Goal: Task Accomplishment & Management: Manage account settings

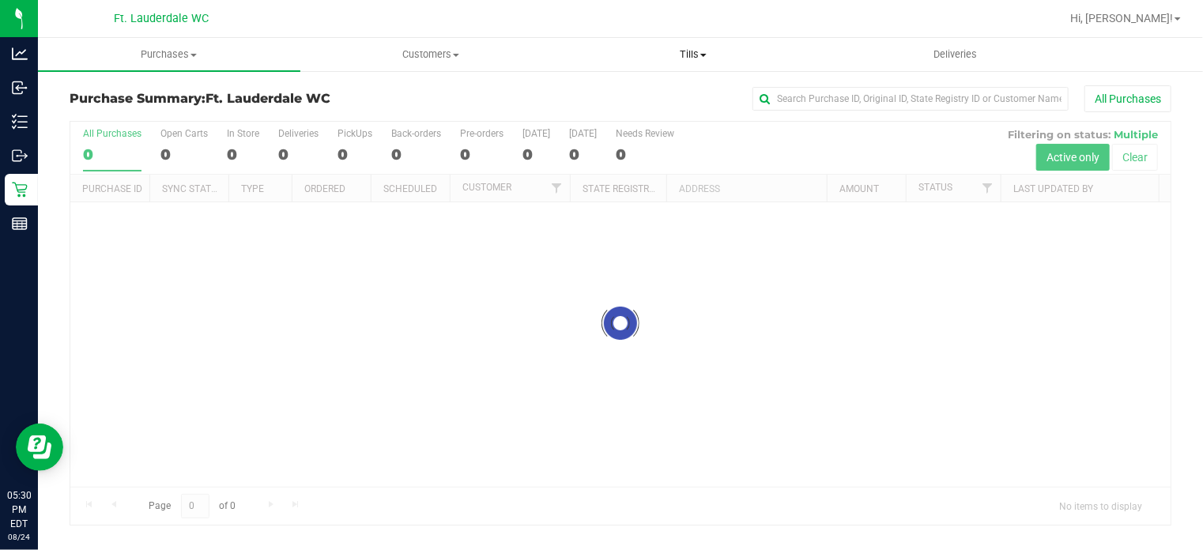
click at [667, 52] on span "Tills" at bounding box center [693, 54] width 261 height 14
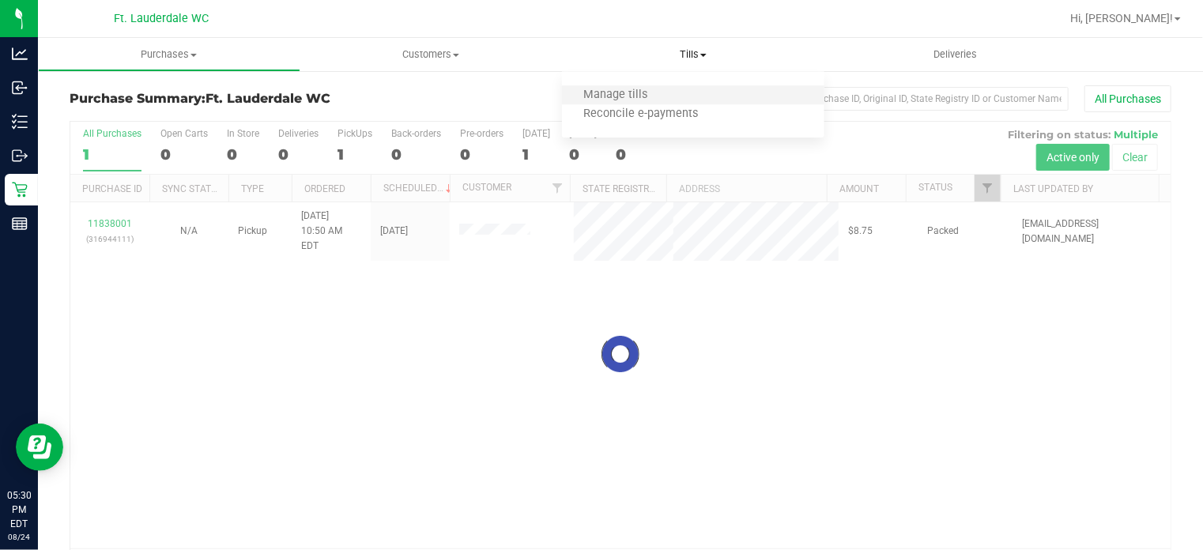
click at [677, 93] on li "Manage tills" at bounding box center [693, 95] width 262 height 19
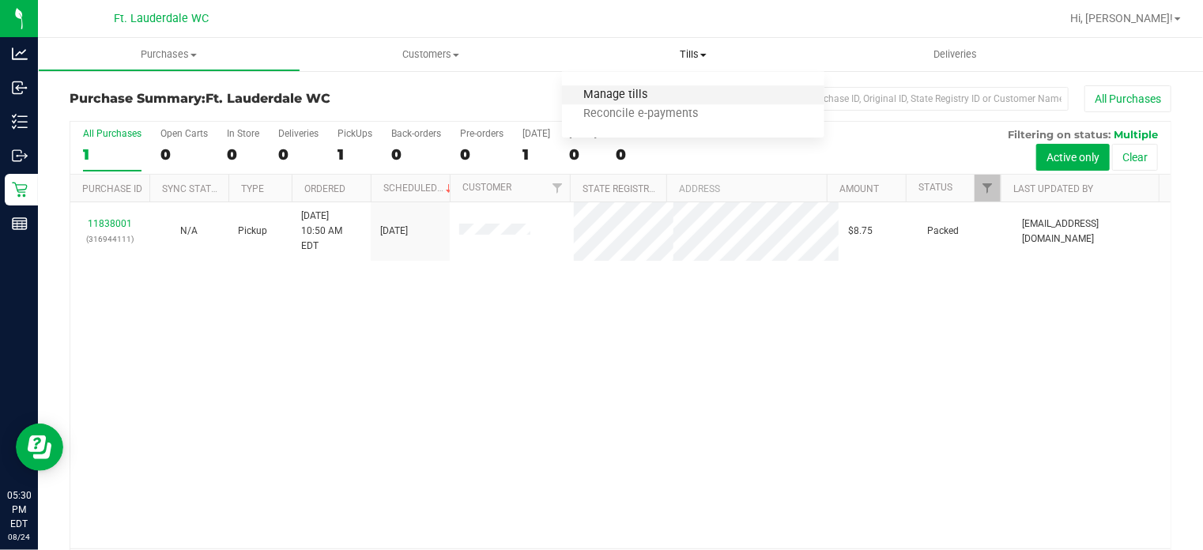
click at [627, 94] on span "Manage tills" at bounding box center [615, 95] width 107 height 13
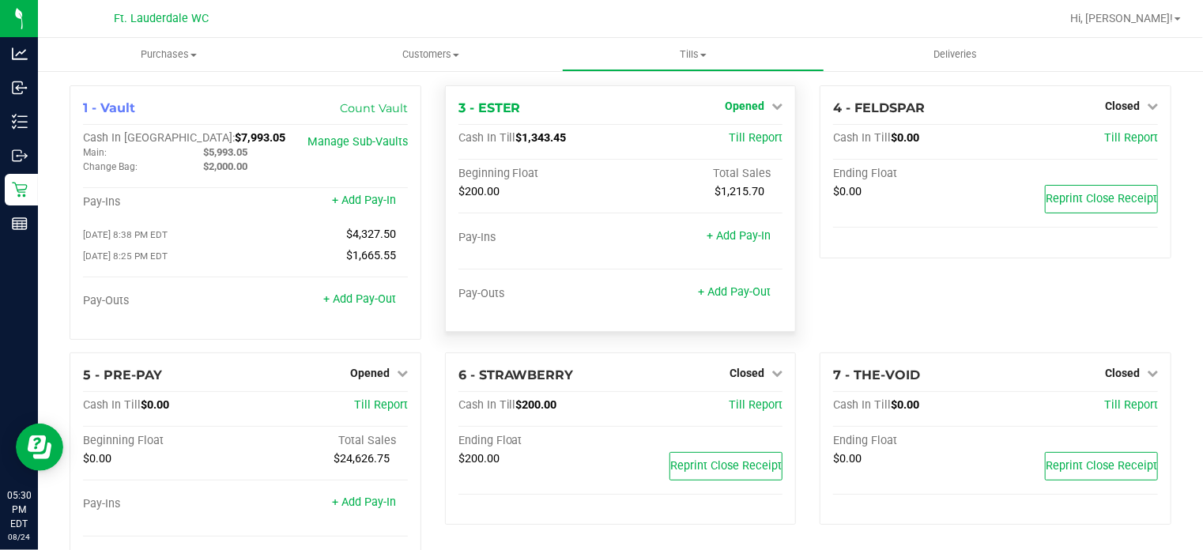
click at [759, 110] on link "Opened" at bounding box center [754, 106] width 58 height 13
click at [749, 142] on link "Close Till" at bounding box center [747, 139] width 43 height 13
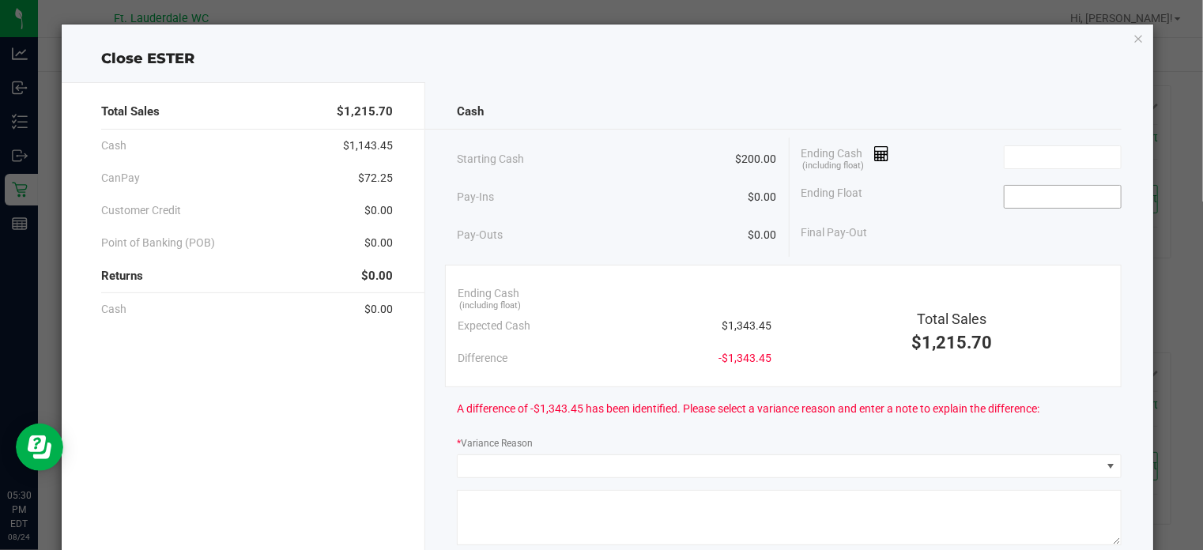
click at [1042, 198] on input at bounding box center [1063, 197] width 116 height 22
type input "$200.00"
click at [1043, 150] on input at bounding box center [1063, 157] width 116 height 22
type input "1"
type input "$1,400.45"
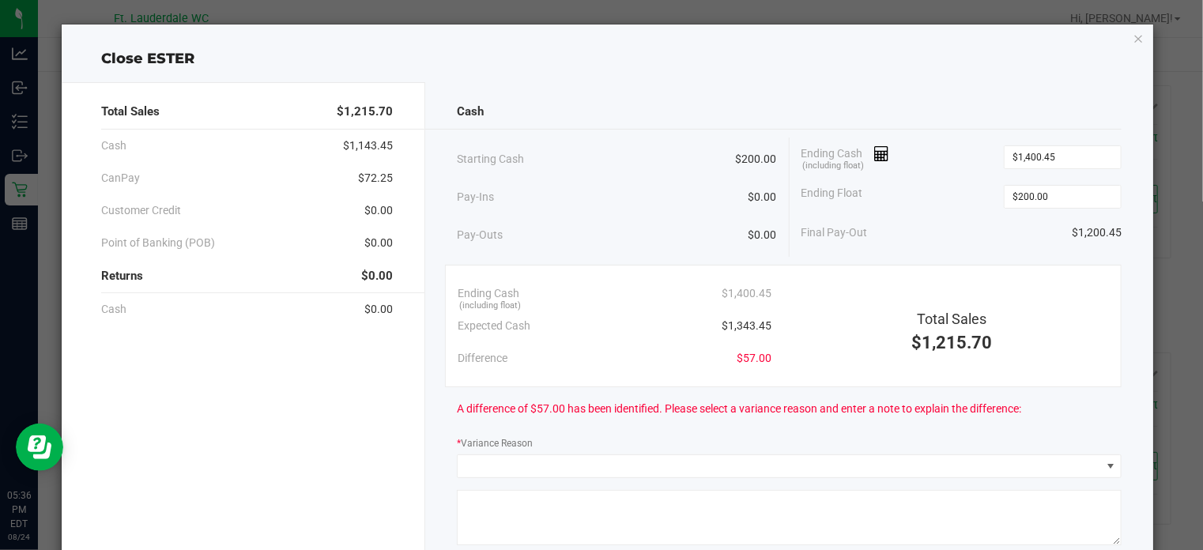
click at [1134, 45] on icon "button" at bounding box center [1139, 37] width 11 height 19
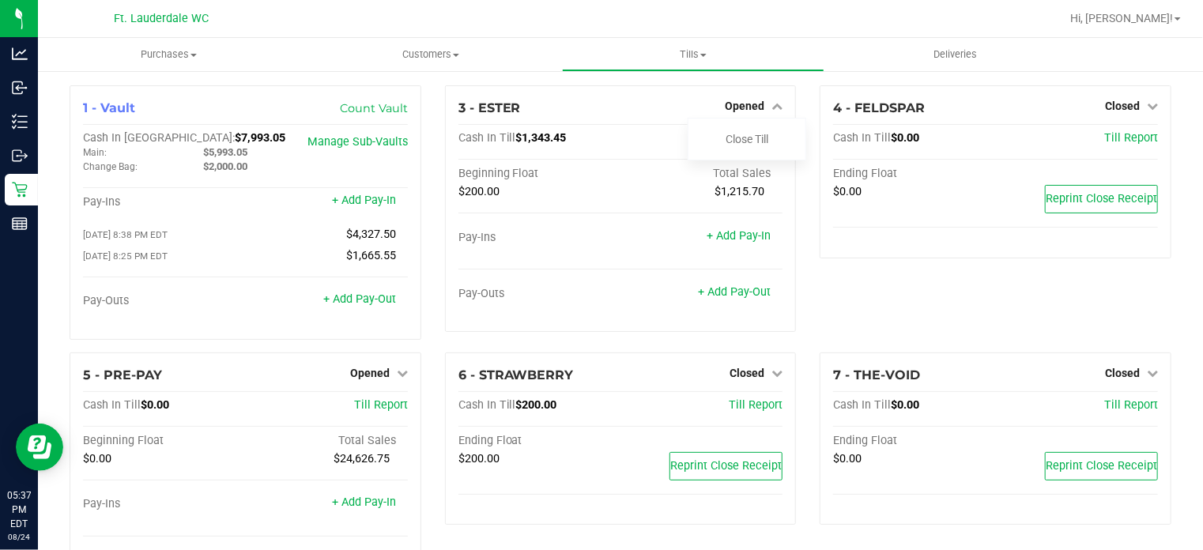
click at [925, 303] on div "4 - FELDSPAR Closed Open Till Cash In Till $0.00 Till Report Ending Float $0.00…" at bounding box center [995, 218] width 375 height 267
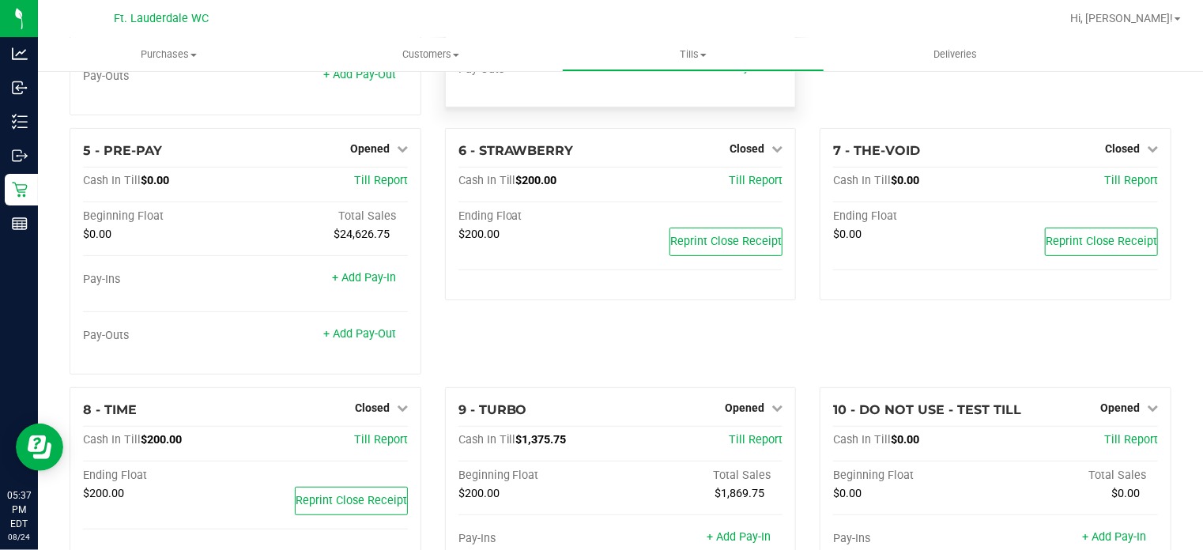
scroll to position [231, 0]
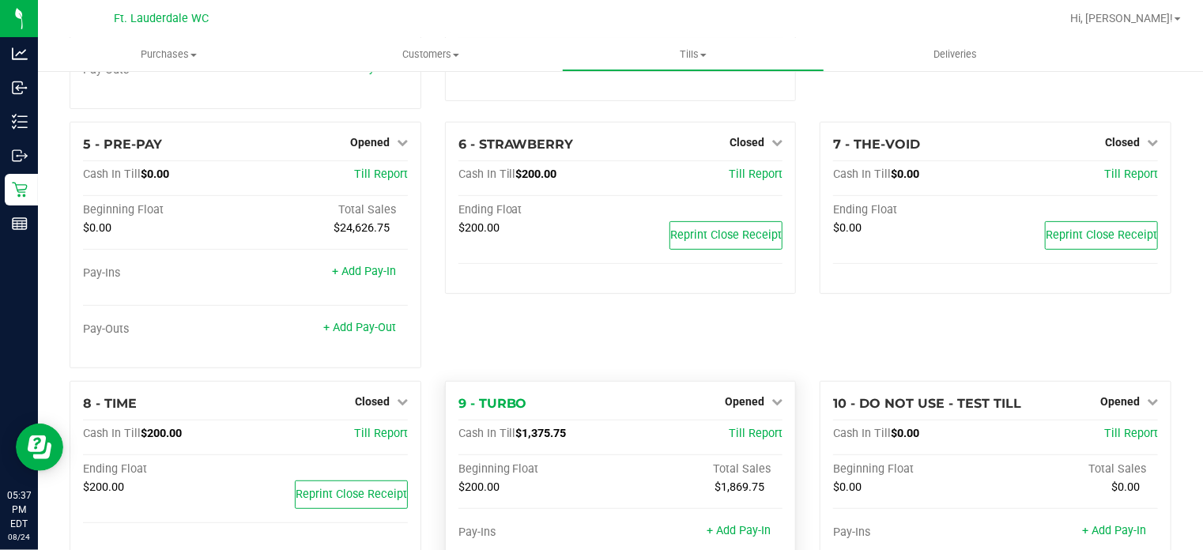
click at [736, 413] on div "9 - TURBO Opened Close Till Cash In Till $1,375.75 Till Report Beginning Float …" at bounding box center [621, 504] width 352 height 247
click at [742, 406] on span "Opened" at bounding box center [745, 401] width 40 height 13
click at [730, 432] on link "Close Till" at bounding box center [747, 434] width 43 height 13
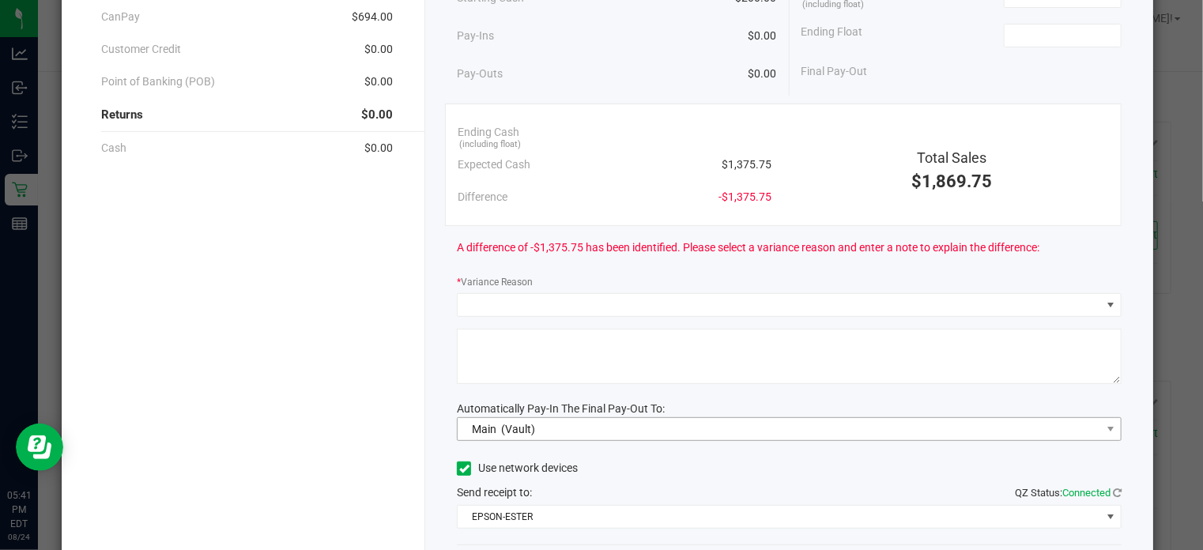
scroll to position [266, 0]
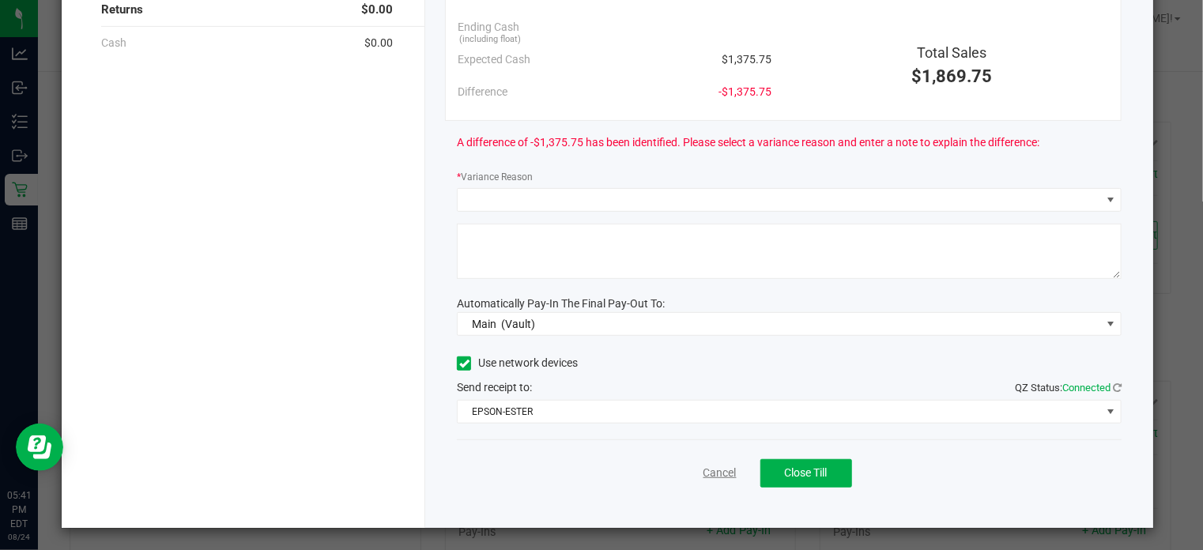
click at [716, 473] on link "Cancel" at bounding box center [720, 473] width 33 height 17
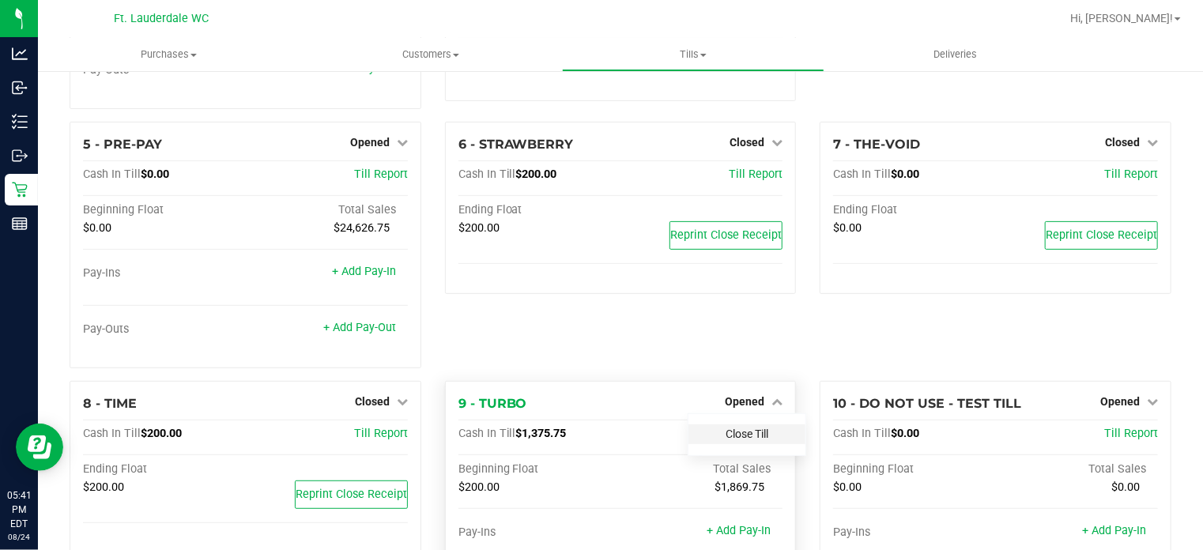
click at [734, 432] on link "Close Till" at bounding box center [747, 434] width 43 height 13
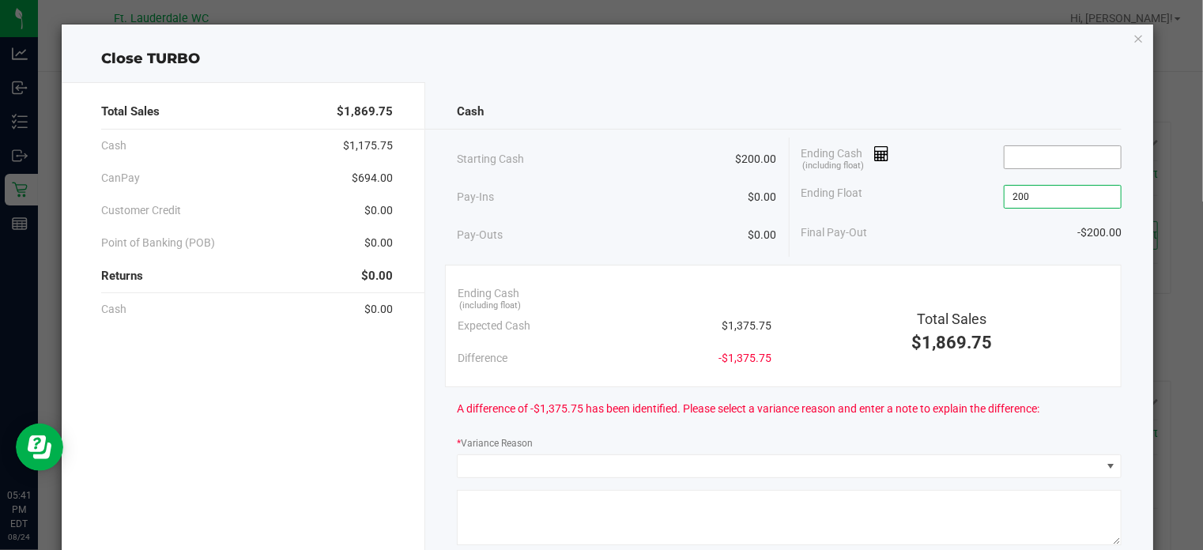
type input "$200.00"
click at [1016, 154] on input at bounding box center [1063, 157] width 116 height 22
type input "1"
click at [1016, 154] on input "1382.50" at bounding box center [1063, 157] width 116 height 22
click at [1021, 132] on div "Cash Starting Cash $200.00 Pay-Ins $0.00 Pay-Outs $0.00 Ending Cash (including …" at bounding box center [789, 438] width 728 height 712
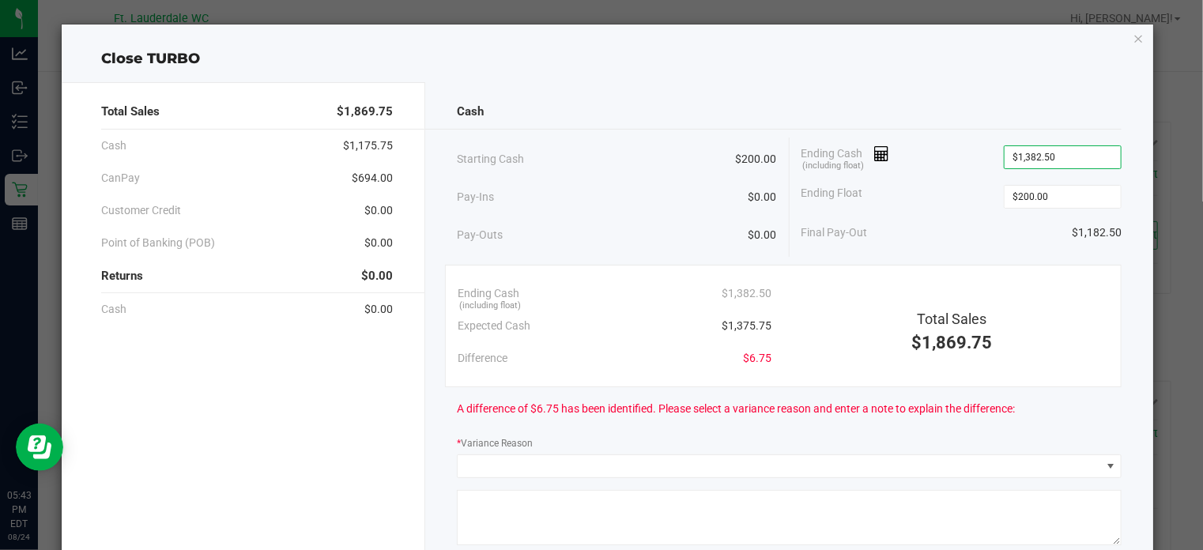
click at [1021, 132] on div "Cash Starting Cash $200.00 Pay-Ins $0.00 Pay-Outs $0.00 Ending Cash (including …" at bounding box center [789, 438] width 728 height 712
click at [1017, 123] on div "Cash" at bounding box center [789, 112] width 665 height 34
click at [1013, 157] on input "1382.5" at bounding box center [1063, 157] width 116 height 22
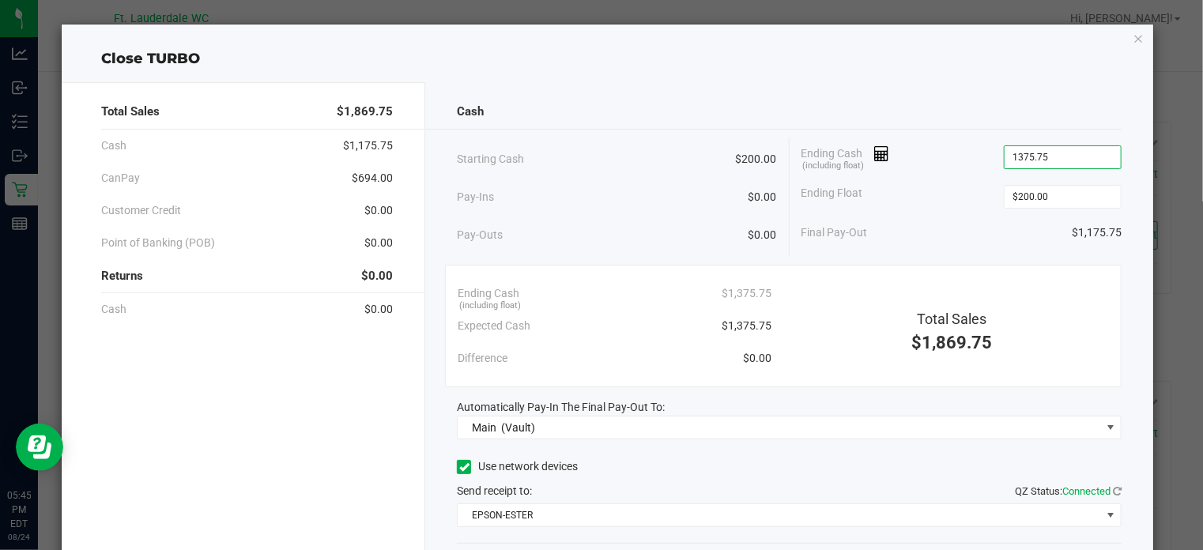
type input "$1,375.75"
click at [940, 195] on div "Ending Float $200.00" at bounding box center [962, 197] width 320 height 40
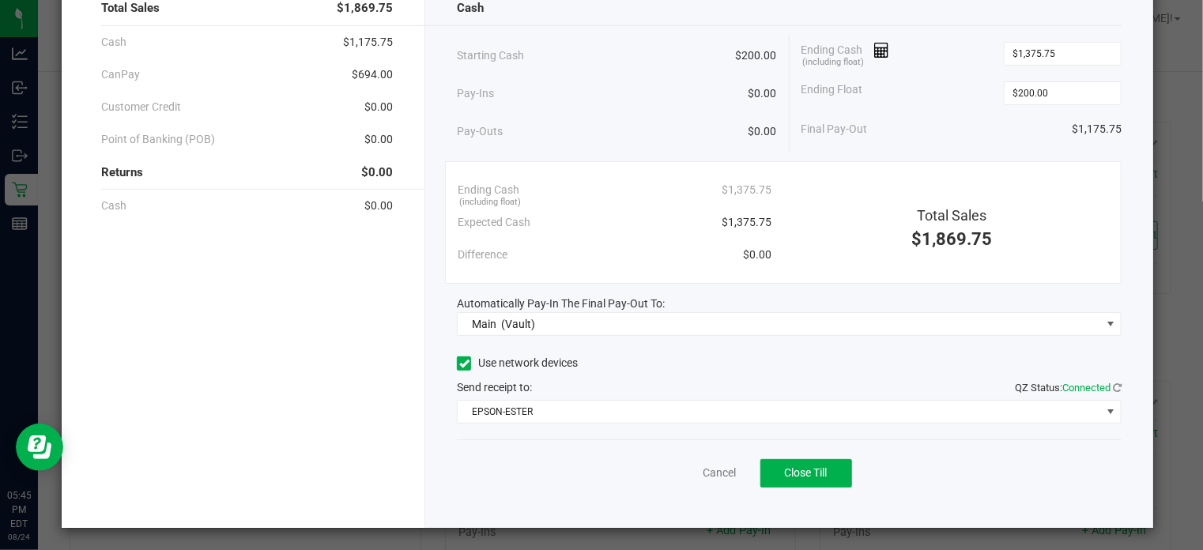
click at [802, 397] on div "Use network devices Send receipt to: QZ Status: Connected EPSON-ESTER" at bounding box center [789, 388] width 665 height 72
click at [800, 401] on span "EPSON-ESTER" at bounding box center [779, 412] width 643 height 22
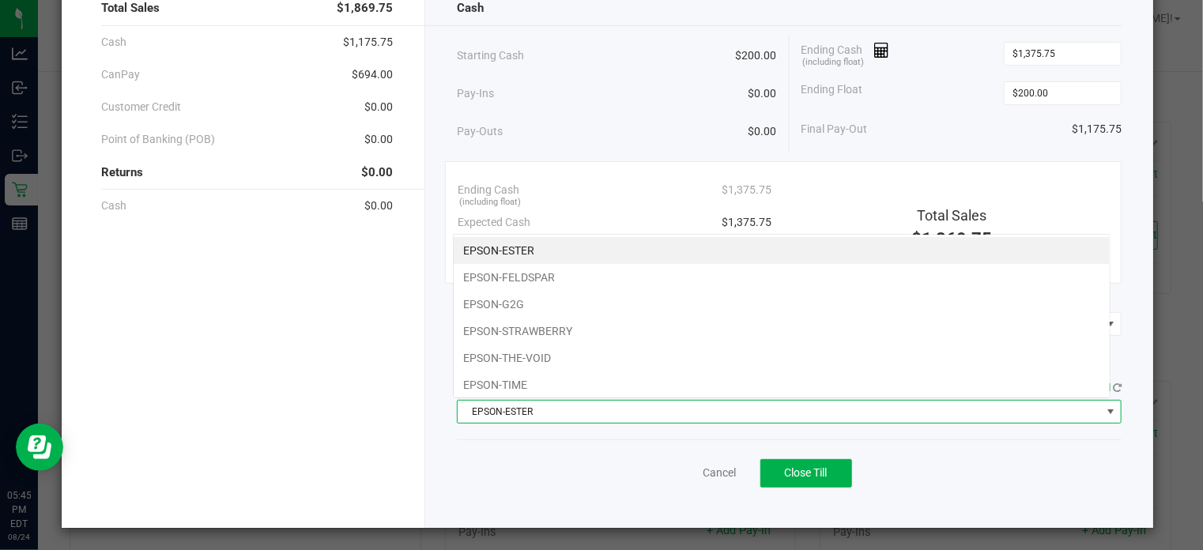
scroll to position [23, 658]
click at [712, 329] on li "EPSON-STRAWBERRY" at bounding box center [782, 331] width 656 height 27
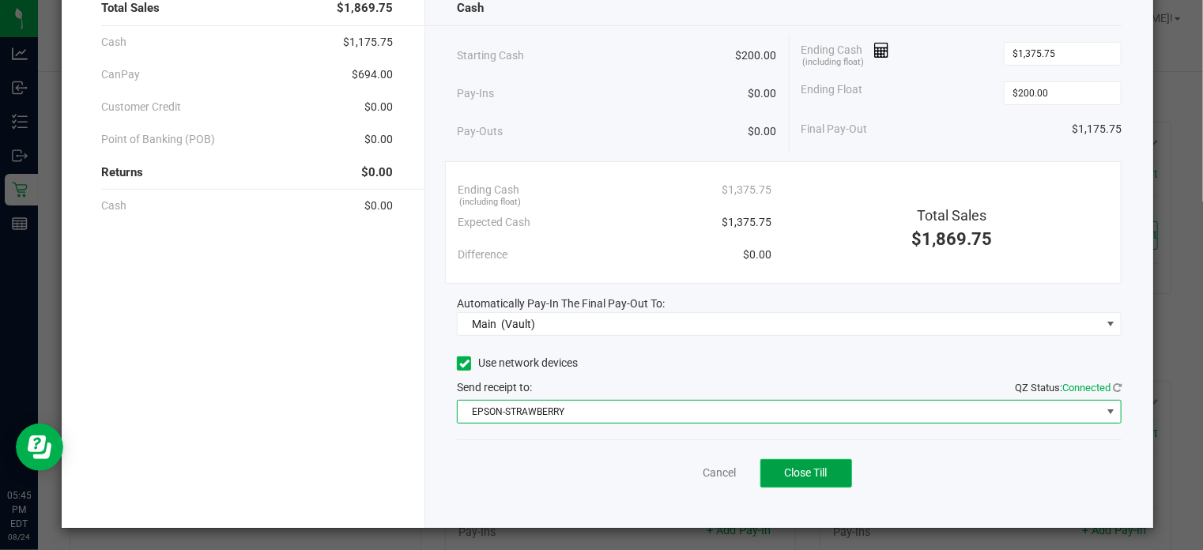
click at [793, 466] on span "Close Till" at bounding box center [806, 472] width 43 height 13
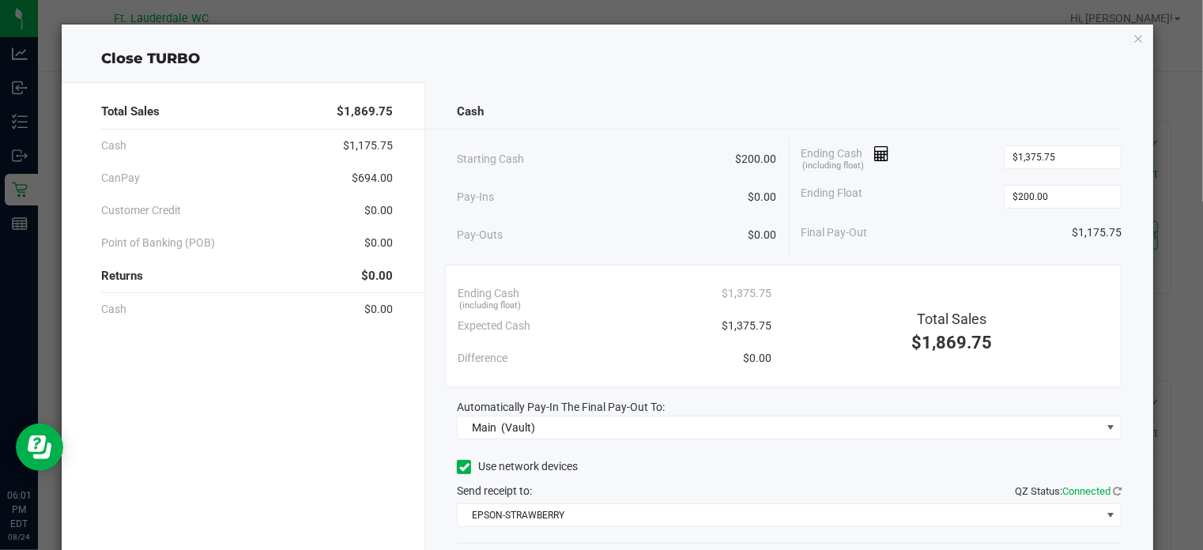
scroll to position [104, 0]
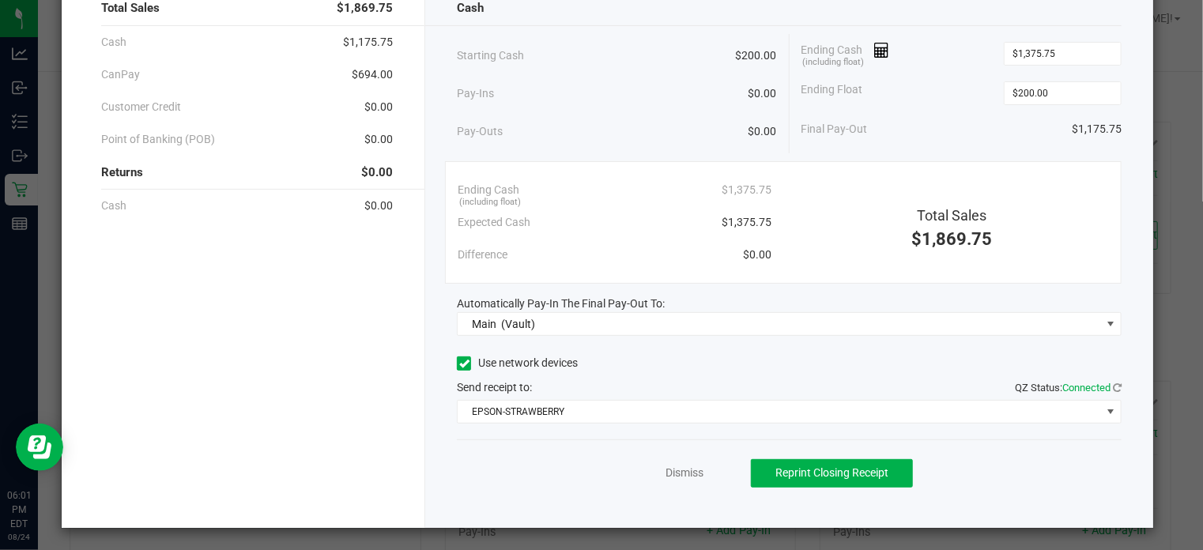
click at [696, 483] on div "Dismiss Reprint Closing Receipt" at bounding box center [789, 470] width 665 height 61
click at [692, 480] on div "Dismiss Reprint Closing Receipt" at bounding box center [789, 470] width 665 height 61
click at [692, 478] on link "Dismiss" at bounding box center [685, 473] width 38 height 17
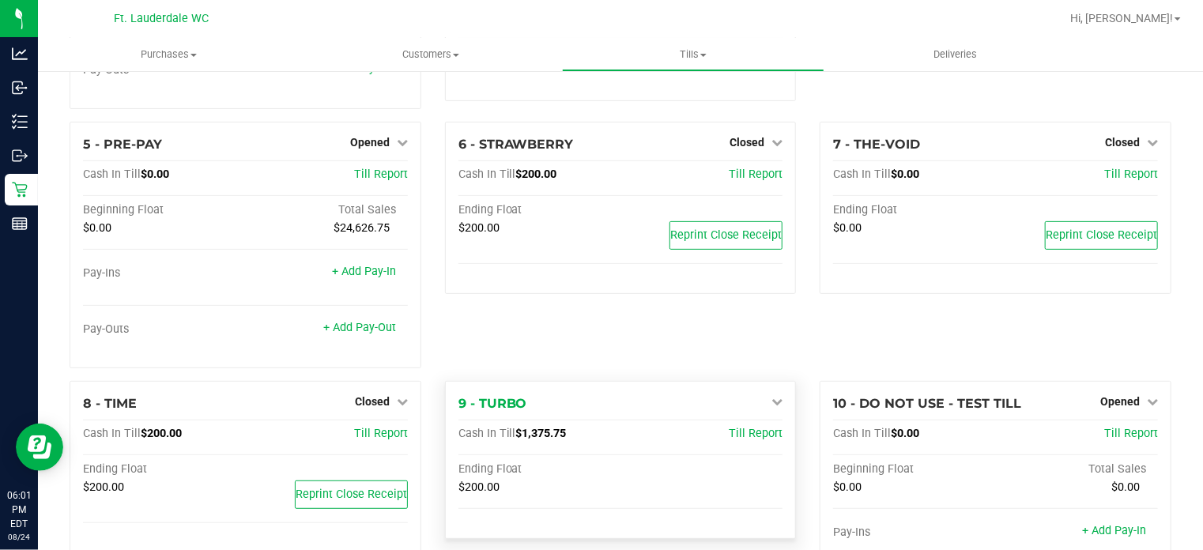
scroll to position [0, 0]
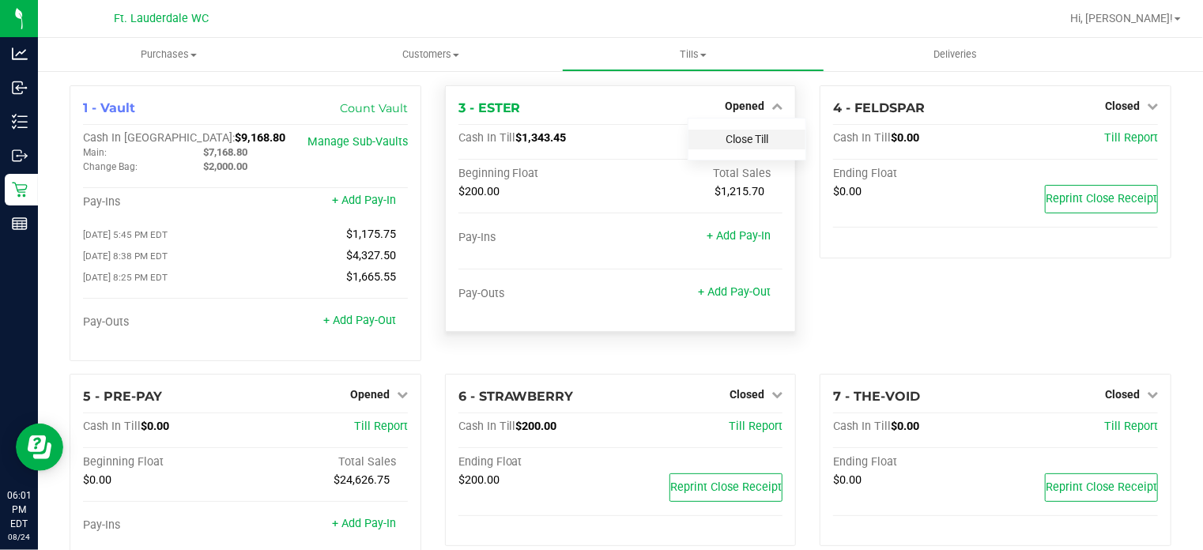
click at [726, 134] on link "Close Till" at bounding box center [747, 139] width 43 height 13
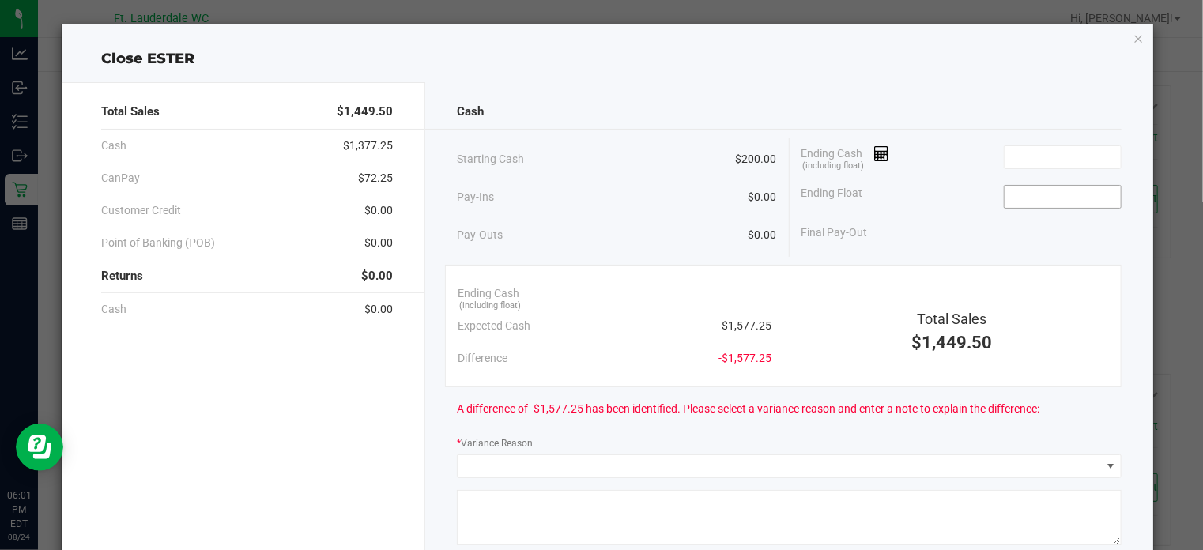
click at [1024, 187] on input at bounding box center [1063, 197] width 116 height 22
type input "$200.00"
click at [1016, 162] on input at bounding box center [1063, 157] width 116 height 22
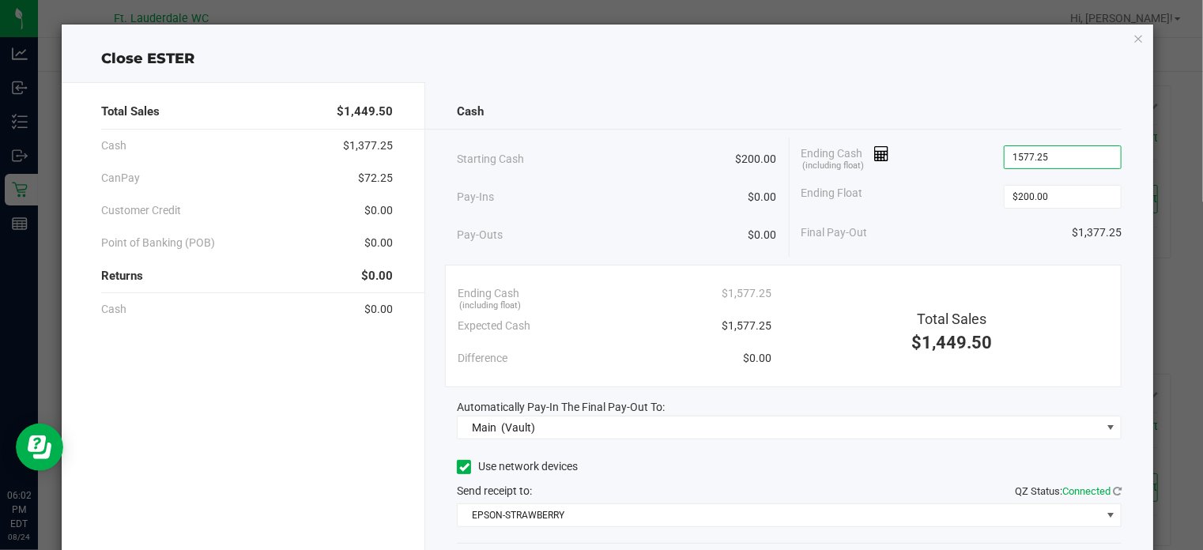
type input "$1,577.25"
click at [945, 232] on div "Final Pay-Out $1,377.25" at bounding box center [962, 233] width 320 height 32
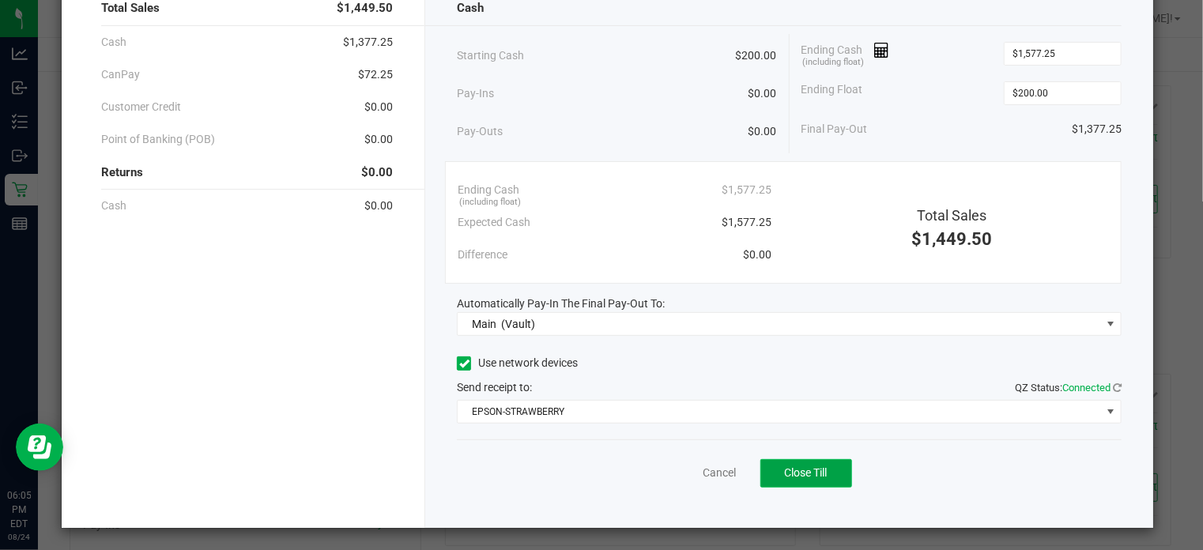
click at [810, 462] on button "Close Till" at bounding box center [806, 473] width 92 height 28
click at [675, 472] on link "Dismiss" at bounding box center [685, 473] width 38 height 17
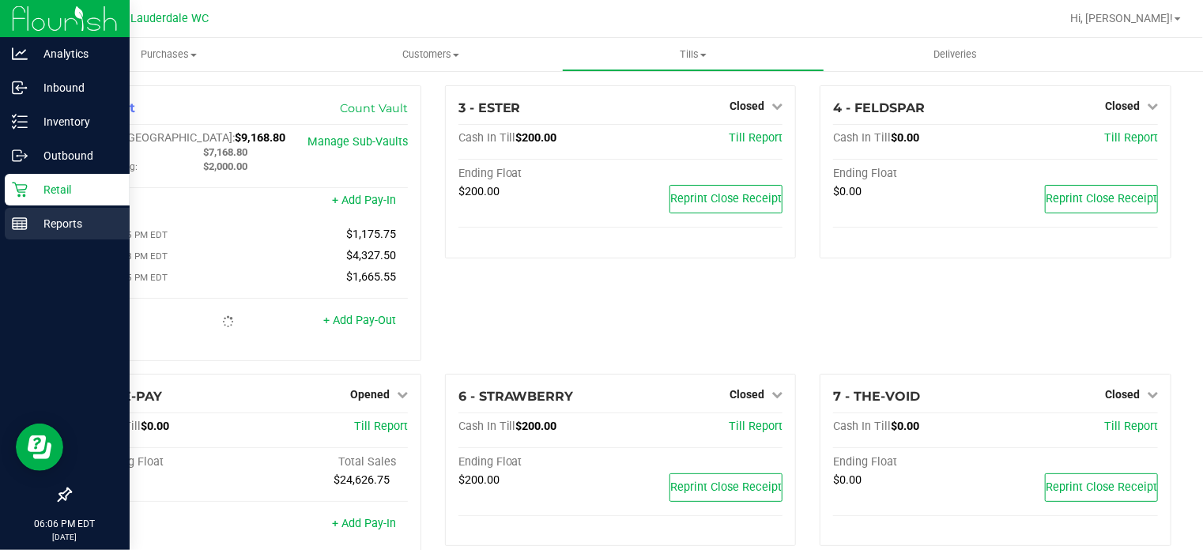
click at [21, 218] on rect at bounding box center [20, 223] width 14 height 11
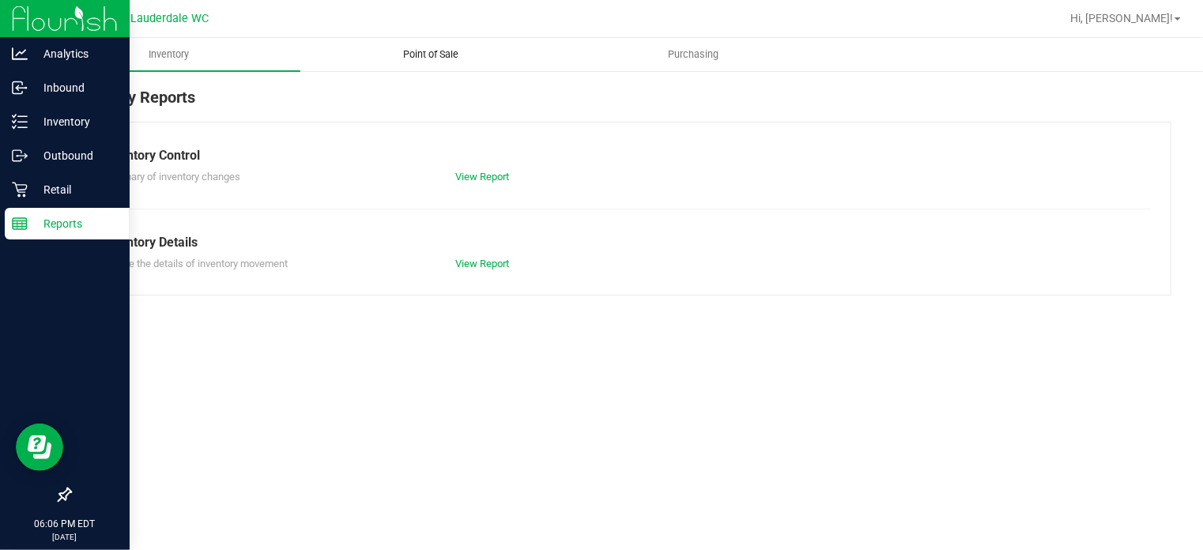
click at [440, 53] on span "Point of Sale" at bounding box center [431, 54] width 98 height 14
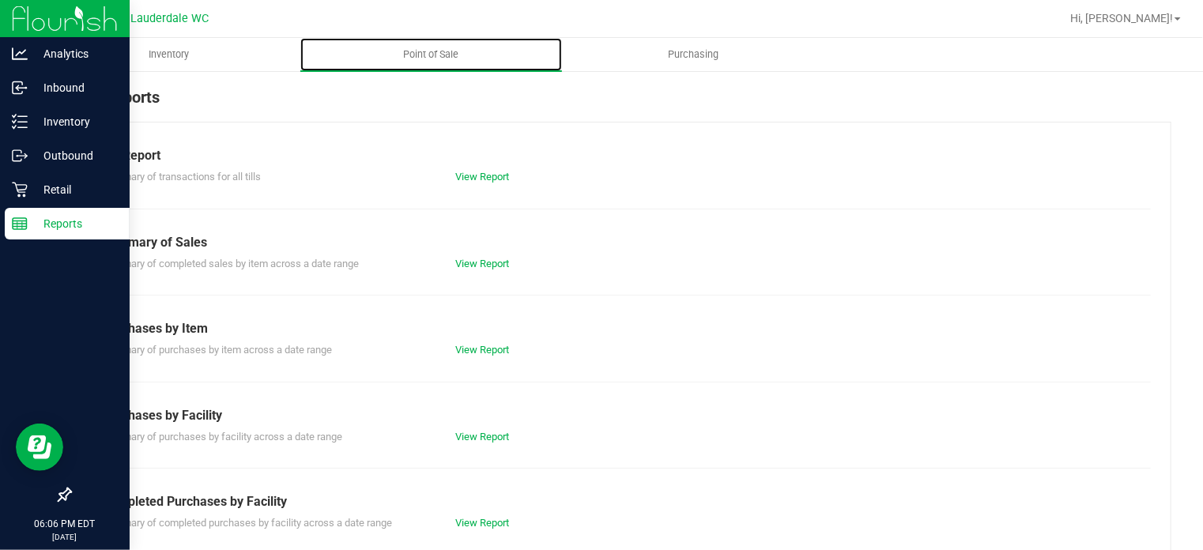
scroll to position [279, 0]
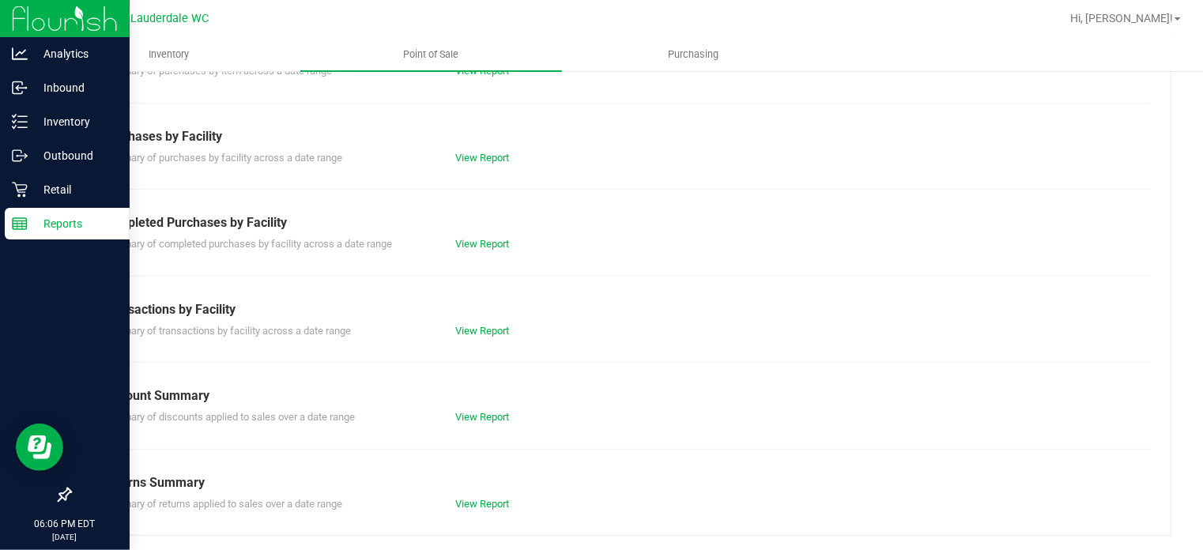
click at [471, 319] on div "Summary of transactions by facility across a date range View Report" at bounding box center [620, 329] width 1061 height 20
click at [471, 328] on link "View Report" at bounding box center [482, 331] width 54 height 12
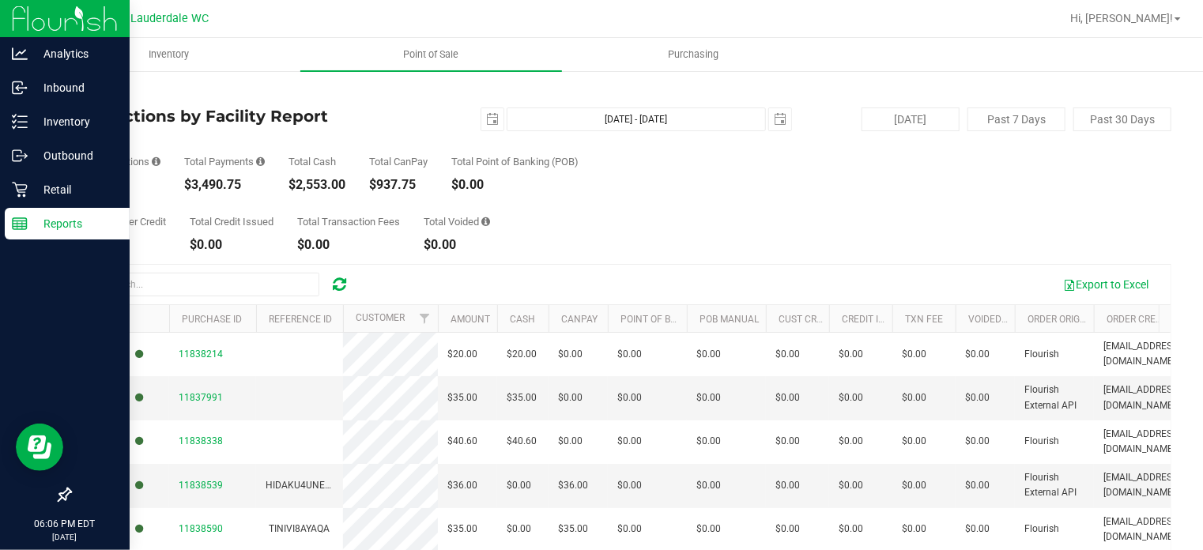
click at [735, 255] on div "Back Transactions by Facility Report [DATE] [DATE] - [DATE] [DATE] [DATE] Past …" at bounding box center [621, 401] width 1102 height 632
click at [29, 221] on p "Reports" at bounding box center [75, 223] width 95 height 19
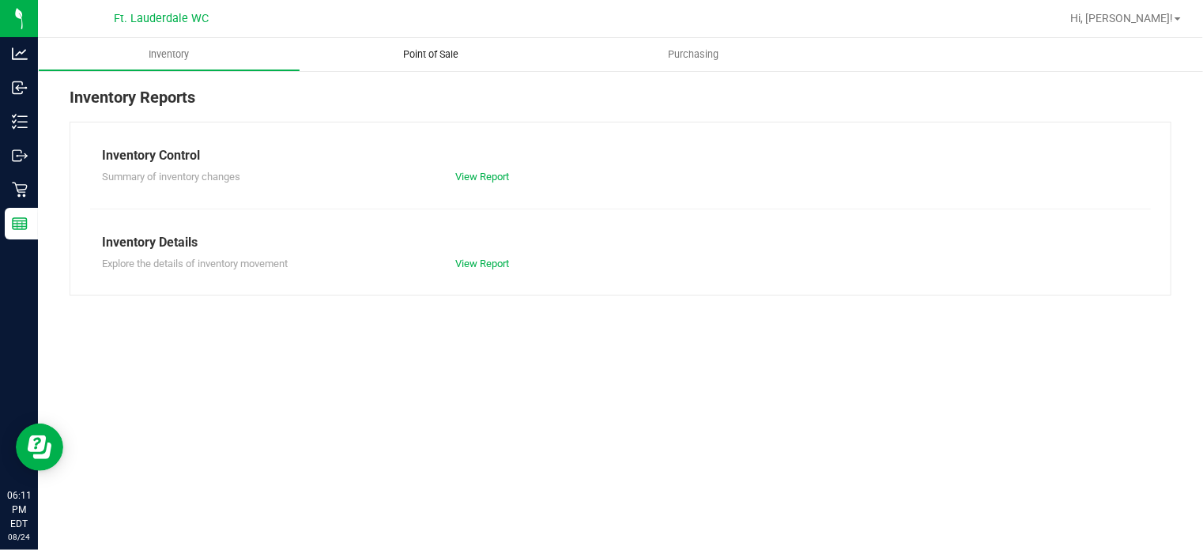
click at [488, 60] on uib-tab-heading "Point of Sale" at bounding box center [431, 54] width 262 height 33
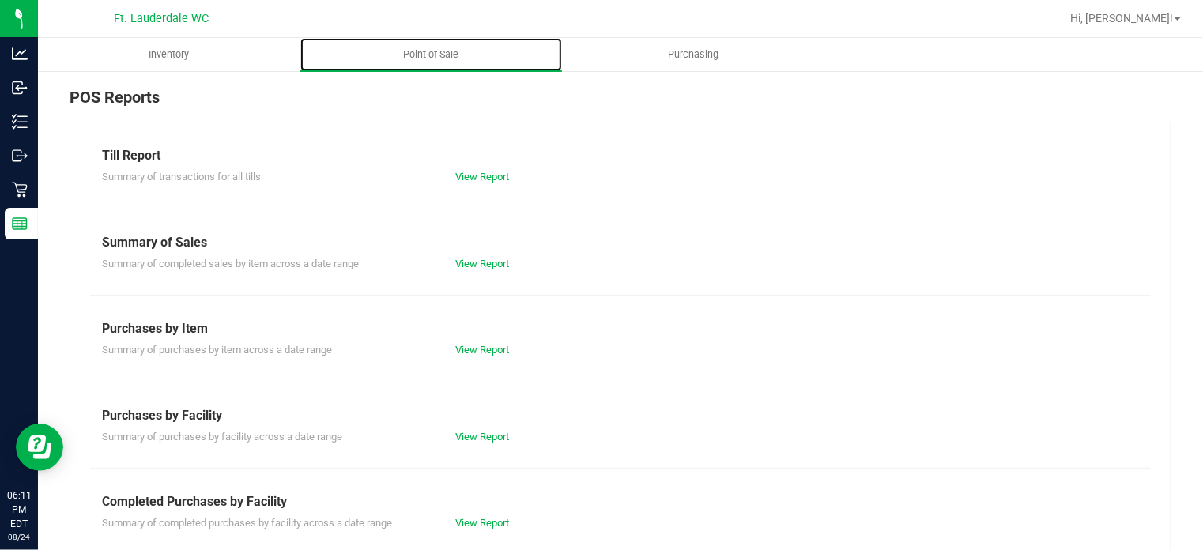
scroll to position [279, 0]
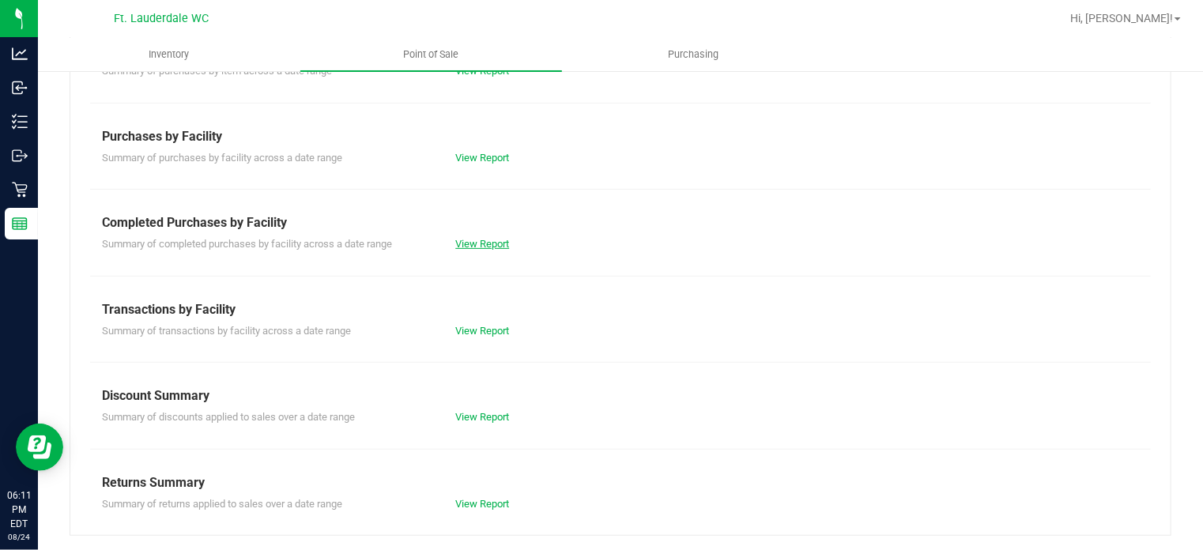
click at [473, 247] on link "View Report" at bounding box center [482, 244] width 54 height 12
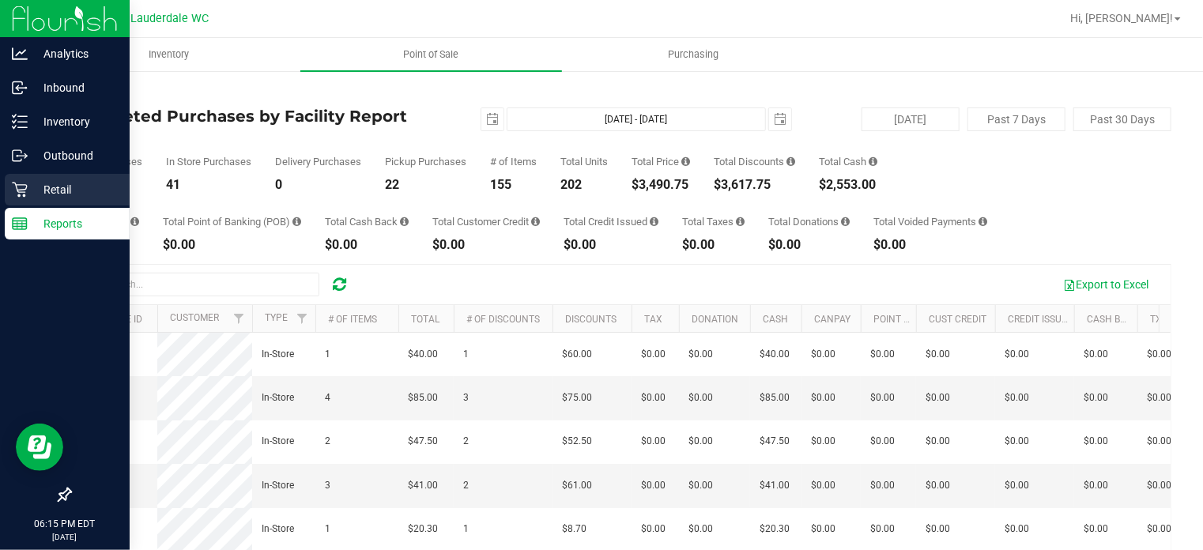
click at [12, 192] on icon at bounding box center [20, 190] width 16 height 16
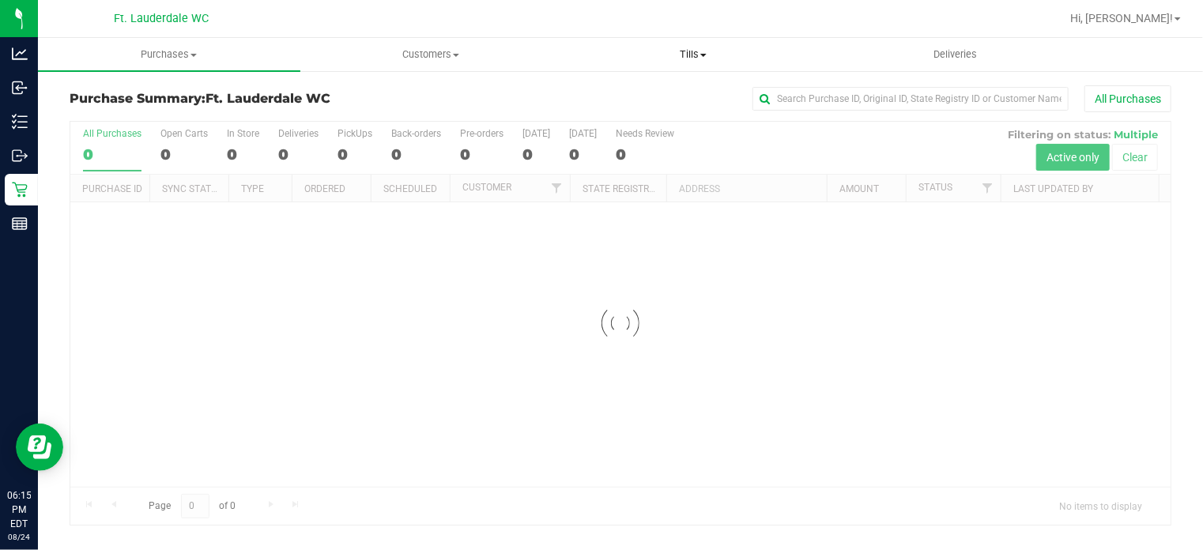
click at [730, 58] on span "Tills" at bounding box center [693, 54] width 261 height 14
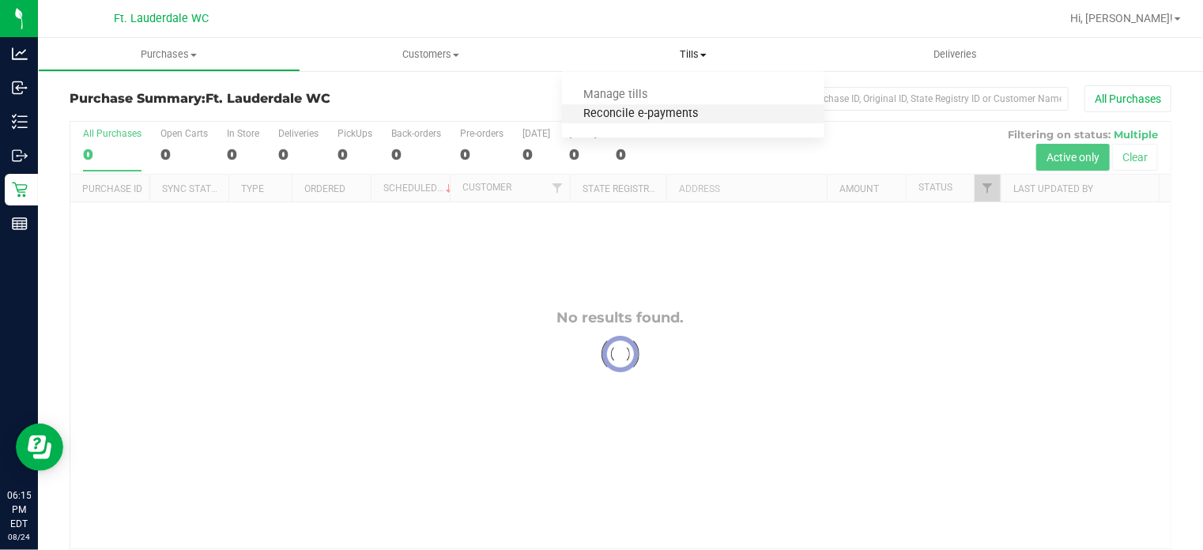
click at [639, 116] on span "Reconcile e-payments" at bounding box center [640, 114] width 157 height 13
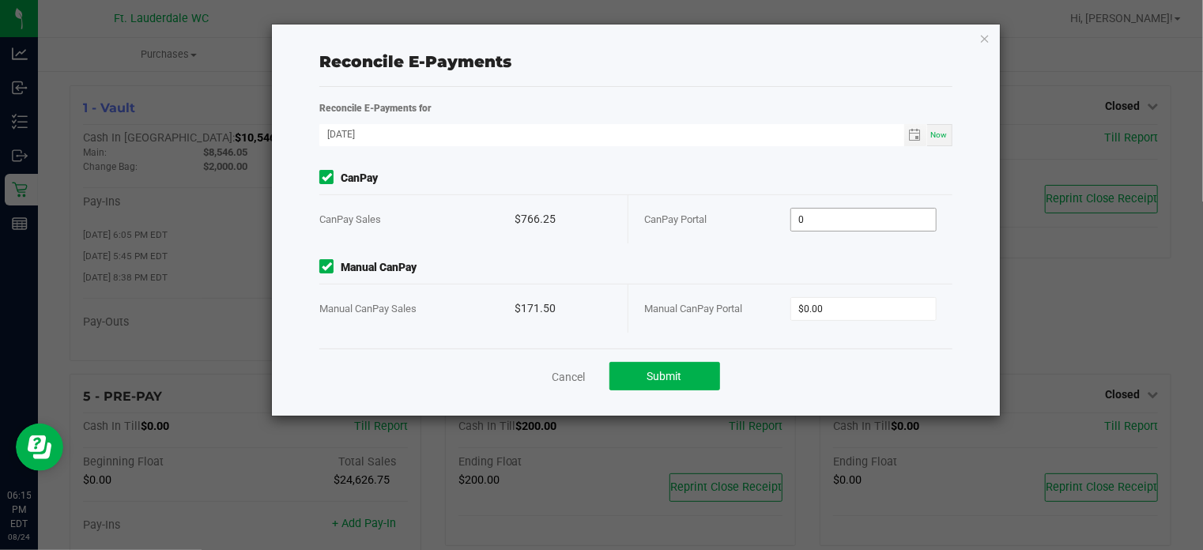
click at [813, 210] on input "0" at bounding box center [863, 220] width 145 height 22
type input "$766.25"
type input "$171.50"
click at [722, 361] on div "Cancel Submit" at bounding box center [635, 376] width 632 height 55
click at [684, 375] on button "Submit" at bounding box center [664, 376] width 111 height 28
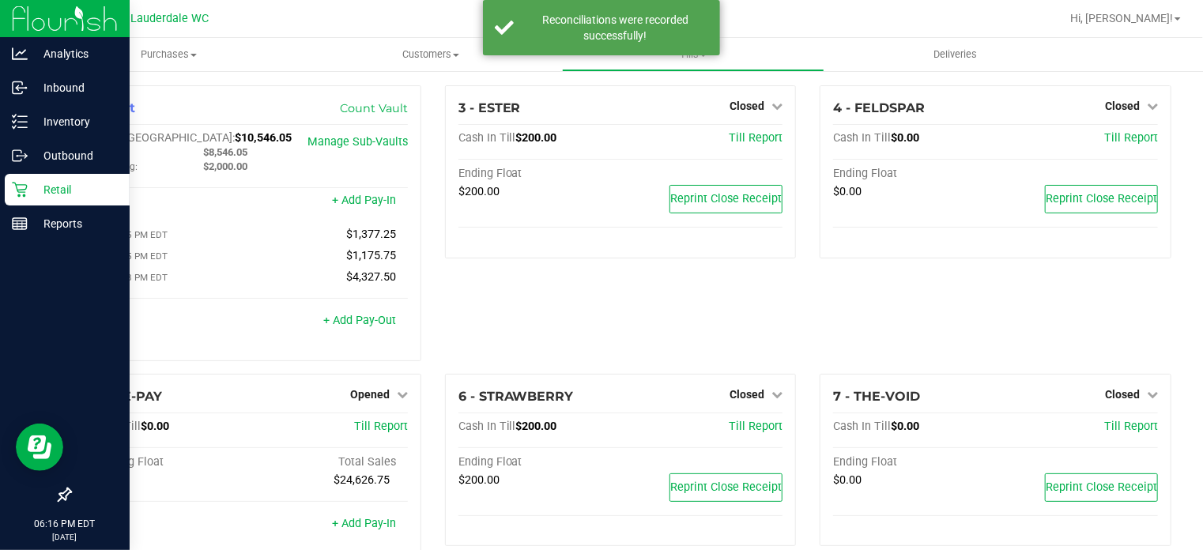
click at [40, 185] on p "Retail" at bounding box center [75, 189] width 95 height 19
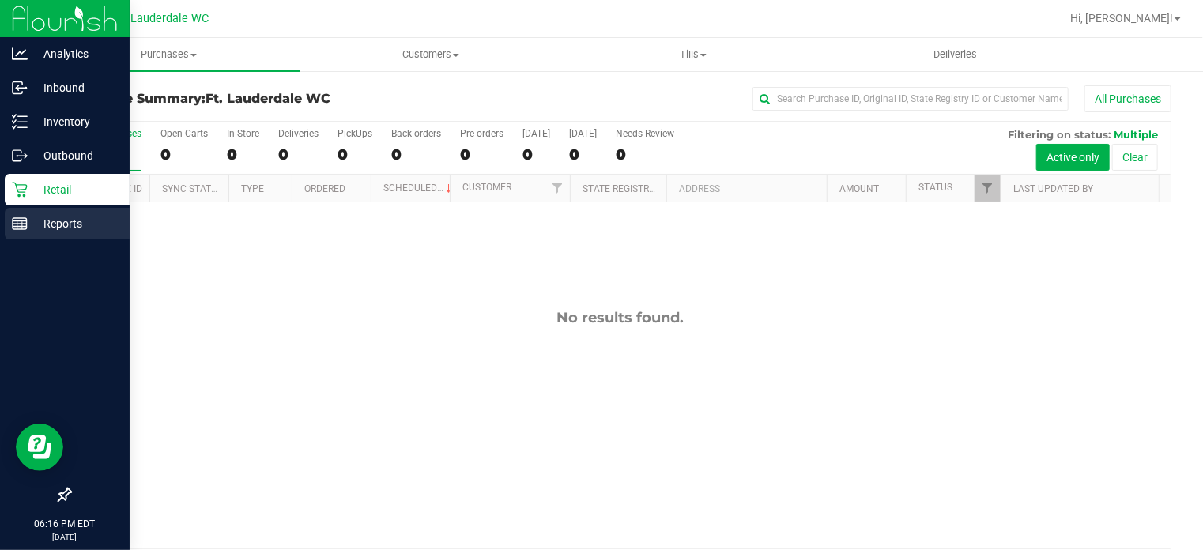
click at [19, 231] on icon at bounding box center [20, 224] width 16 height 16
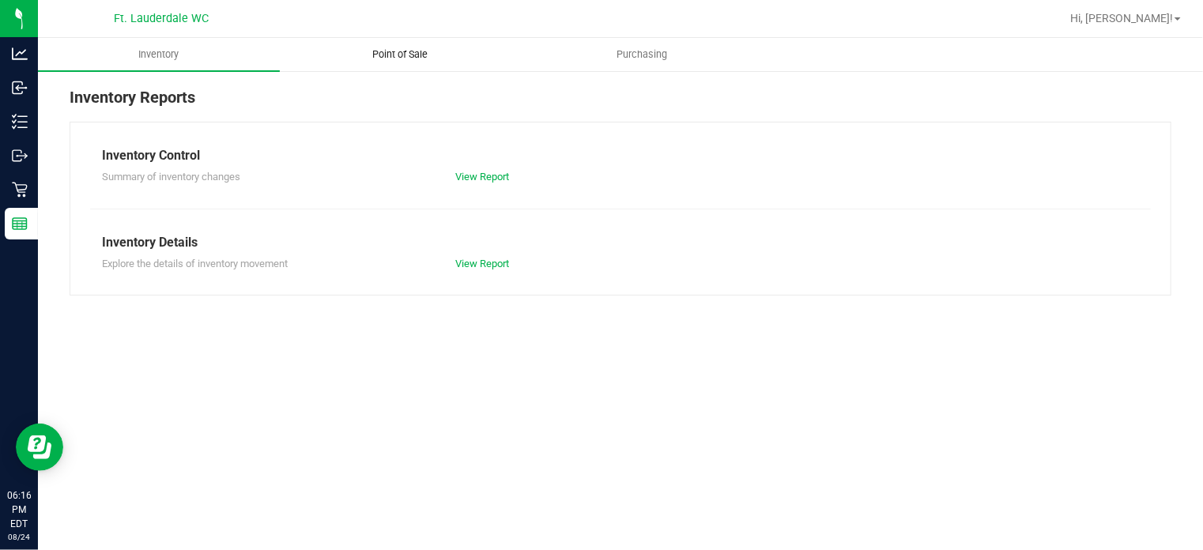
click at [416, 54] on span "Point of Sale" at bounding box center [400, 54] width 98 height 14
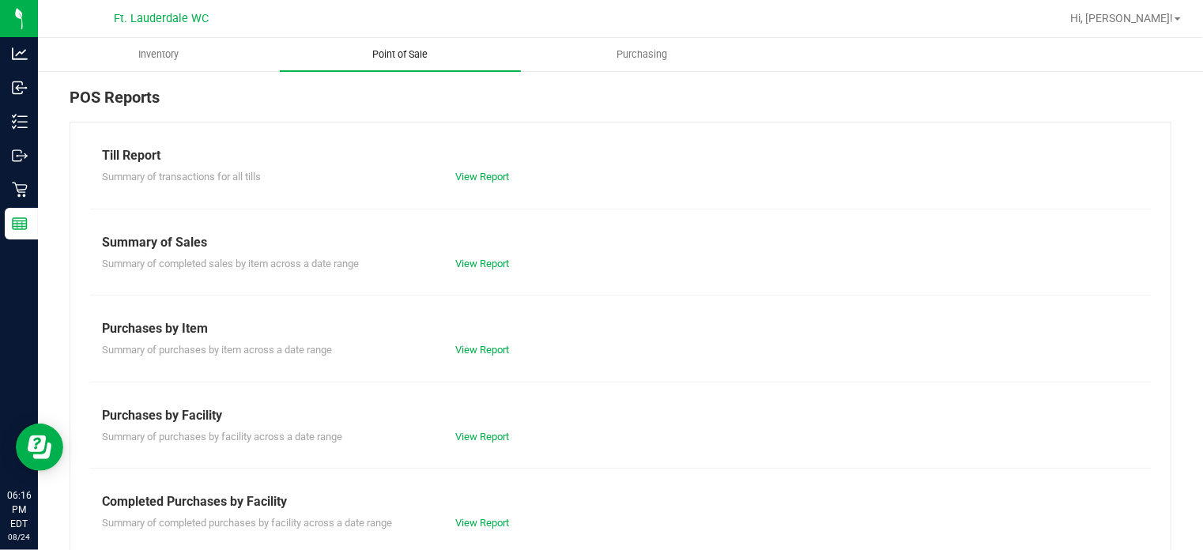
scroll to position [279, 0]
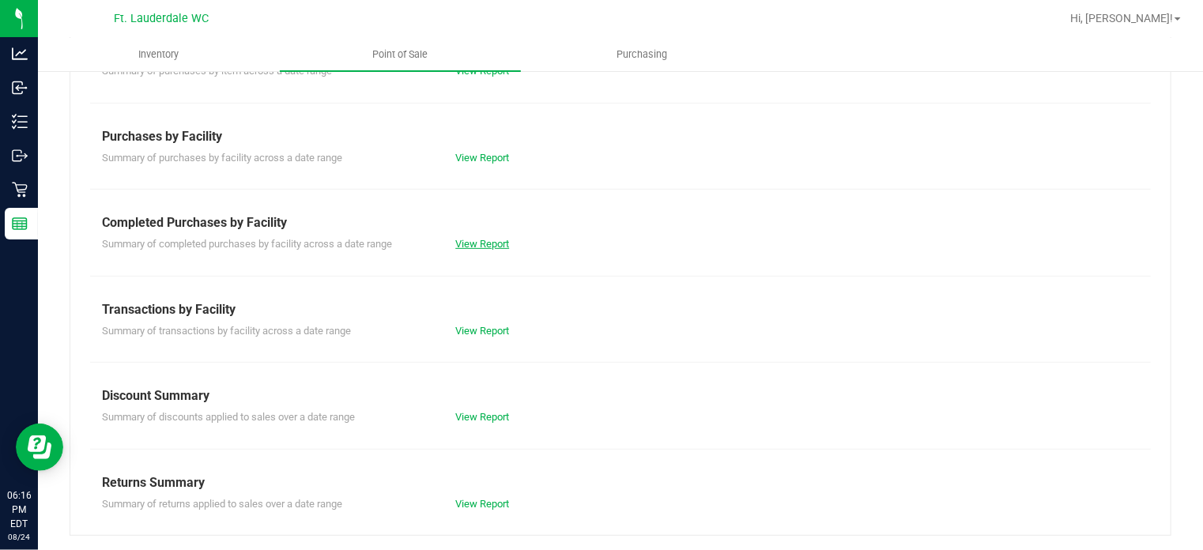
click at [474, 247] on link "View Report" at bounding box center [482, 244] width 54 height 12
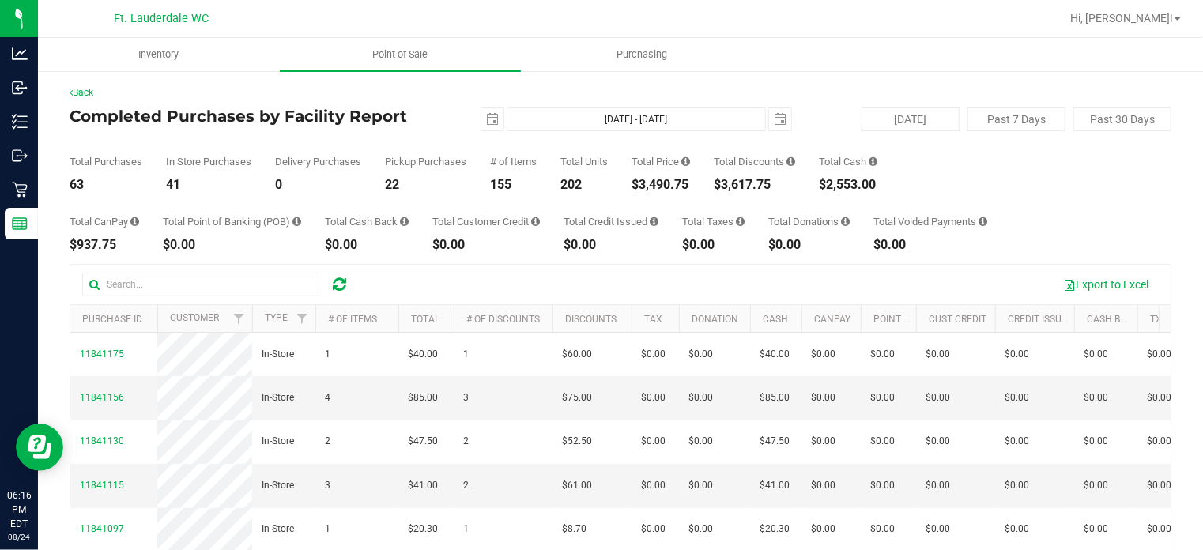
drag, startPoint x: 644, startPoint y: 185, endPoint x: 692, endPoint y: 186, distance: 48.2
click at [690, 186] on div "$3,490.75" at bounding box center [661, 185] width 58 height 13
copy div "3,490.75"
click at [481, 113] on span "select" at bounding box center [492, 119] width 22 height 22
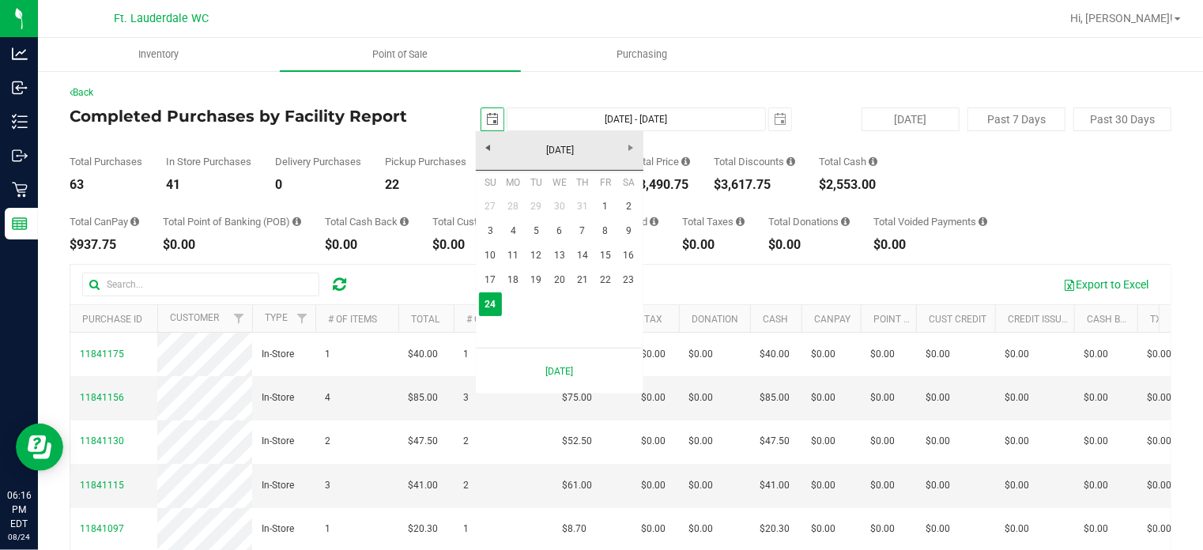
scroll to position [0, 39]
click at [605, 206] on link "1" at bounding box center [605, 206] width 23 height 25
type input "[DATE]"
type input "[DATE] - [DATE]"
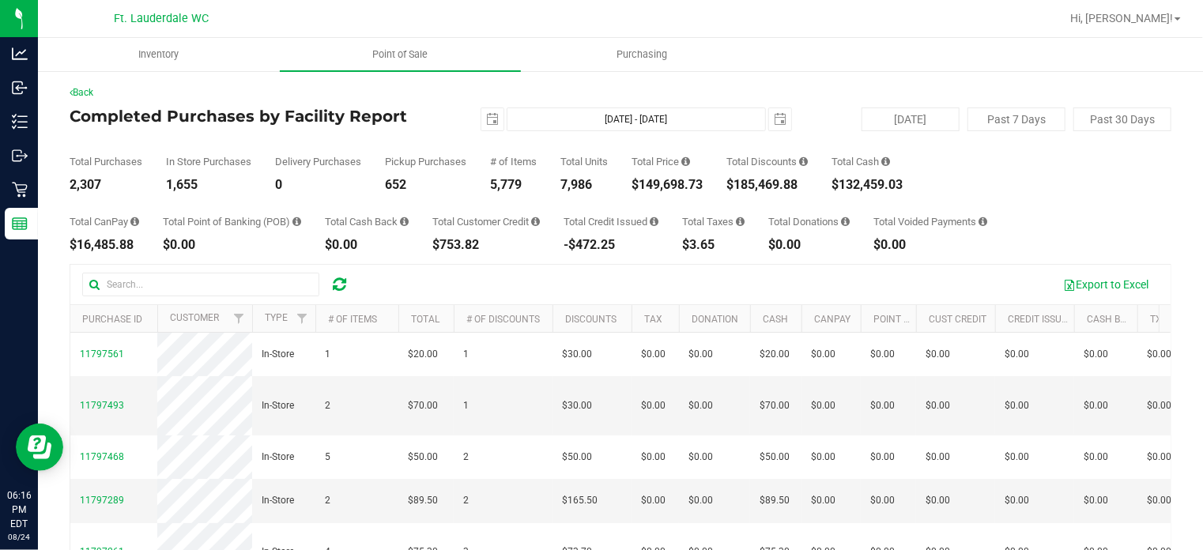
drag, startPoint x: 643, startPoint y: 183, endPoint x: 711, endPoint y: 187, distance: 67.4
click at [711, 187] on div "Total Purchases 2,307 In Store Purchases 1,655 Delivery Purchases 0 Pickup Purc…" at bounding box center [621, 161] width 1102 height 60
copy div "149,698.73"
click at [490, 118] on span "select" at bounding box center [492, 119] width 13 height 13
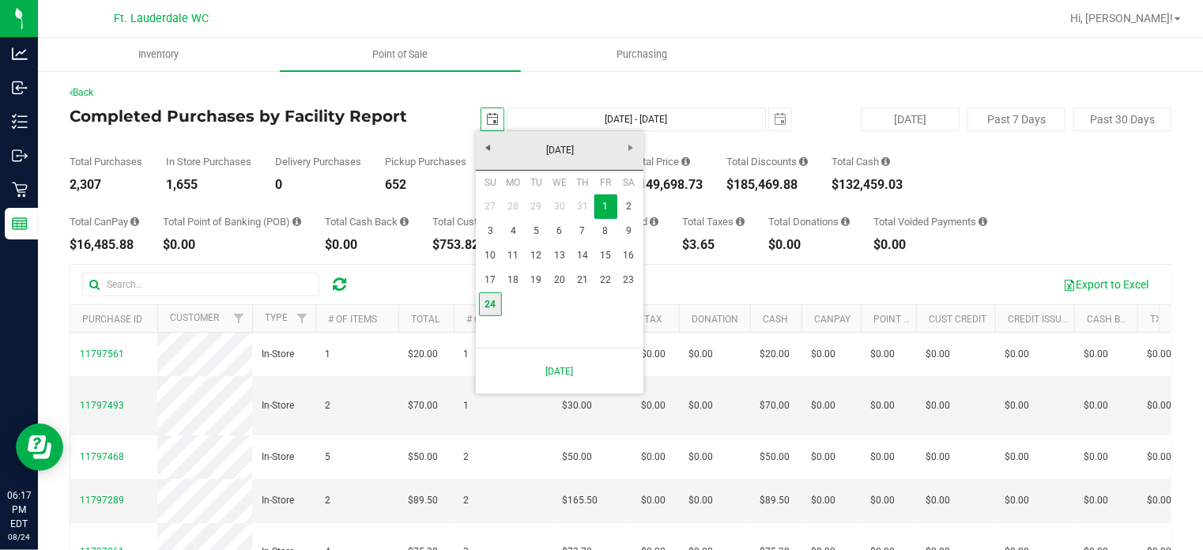
click at [494, 301] on link "24" at bounding box center [490, 304] width 23 height 25
type input "[DATE]"
type input "[DATE] - [DATE]"
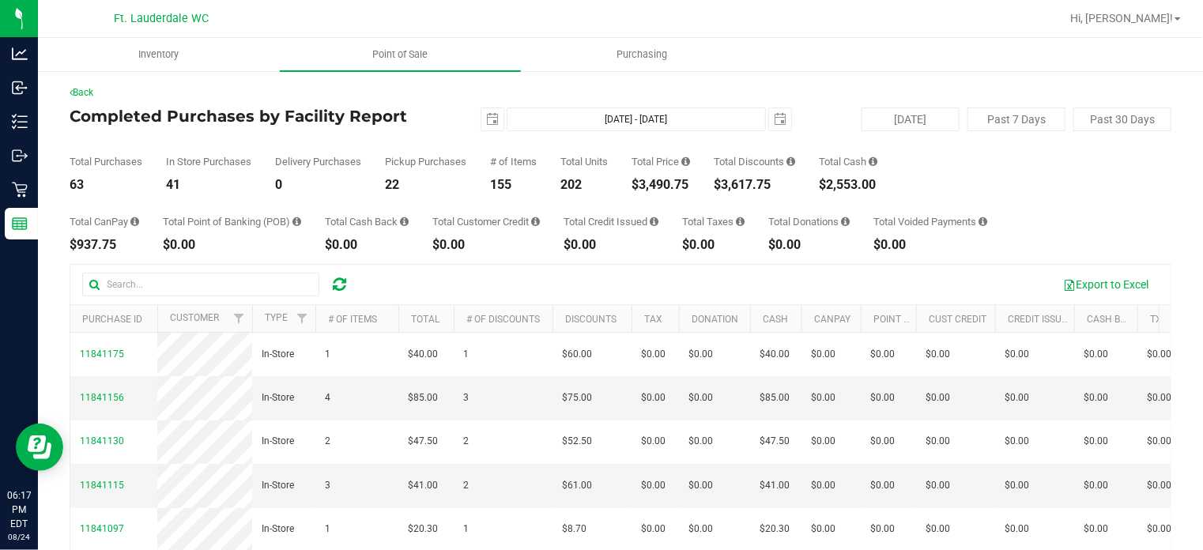
drag, startPoint x: 728, startPoint y: 187, endPoint x: 772, endPoint y: 194, distance: 44.8
click at [772, 194] on div "Back Completed Purchases by Facility Report [DATE] [DATE] - [DATE] [DATE] [DATE…" at bounding box center [621, 401] width 1102 height 632
click at [772, 184] on div "$3,617.75" at bounding box center [754, 185] width 81 height 13
drag, startPoint x: 775, startPoint y: 183, endPoint x: 727, endPoint y: 182, distance: 47.5
click at [727, 182] on div "$3,617.75" at bounding box center [754, 185] width 81 height 13
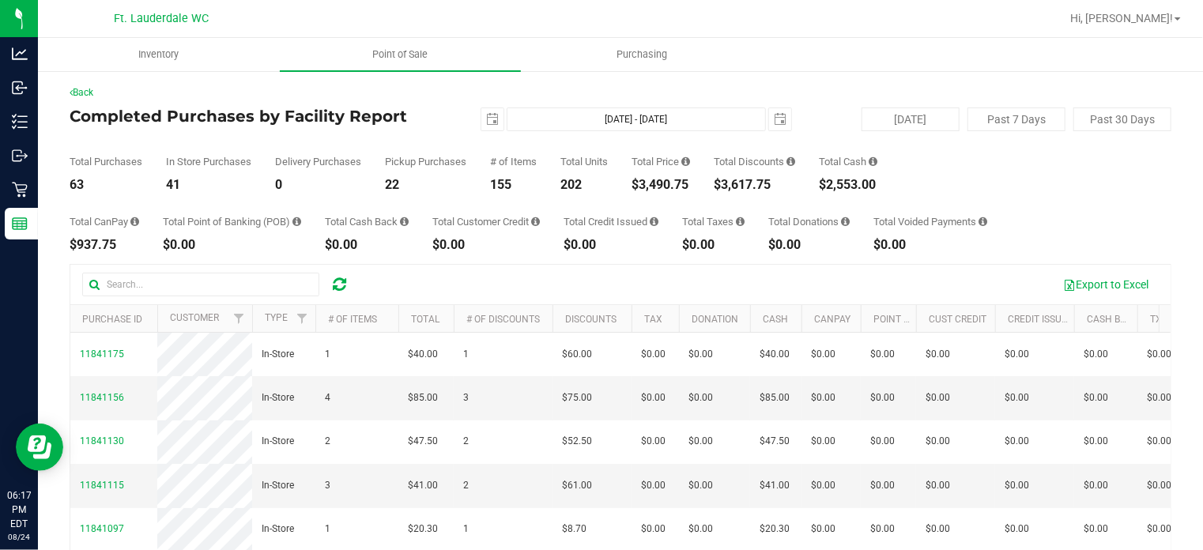
copy div "3,617.75"
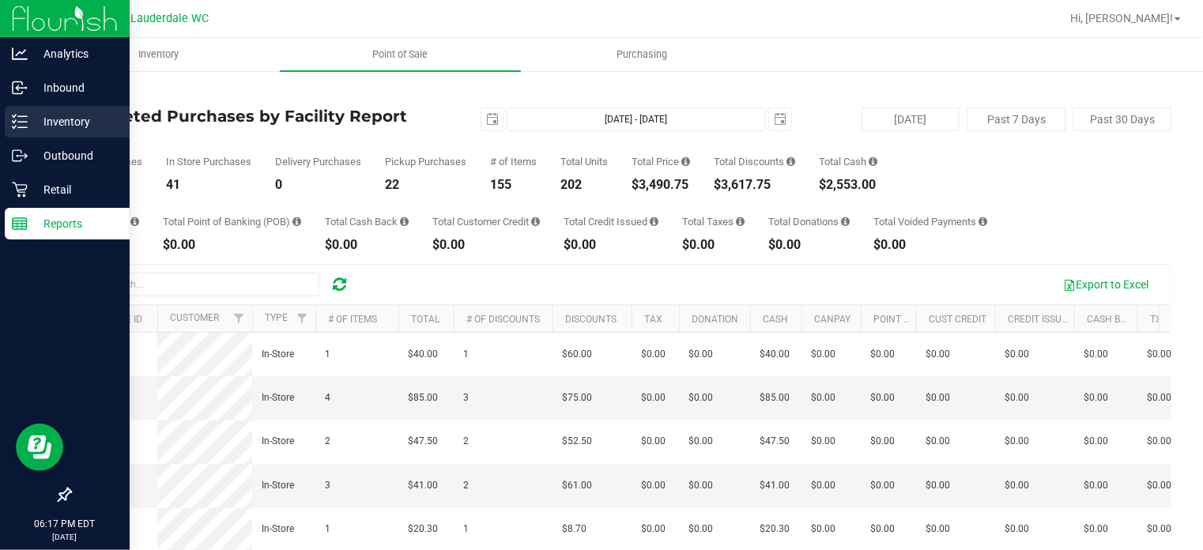
click at [32, 107] on div "Inventory" at bounding box center [67, 122] width 125 height 32
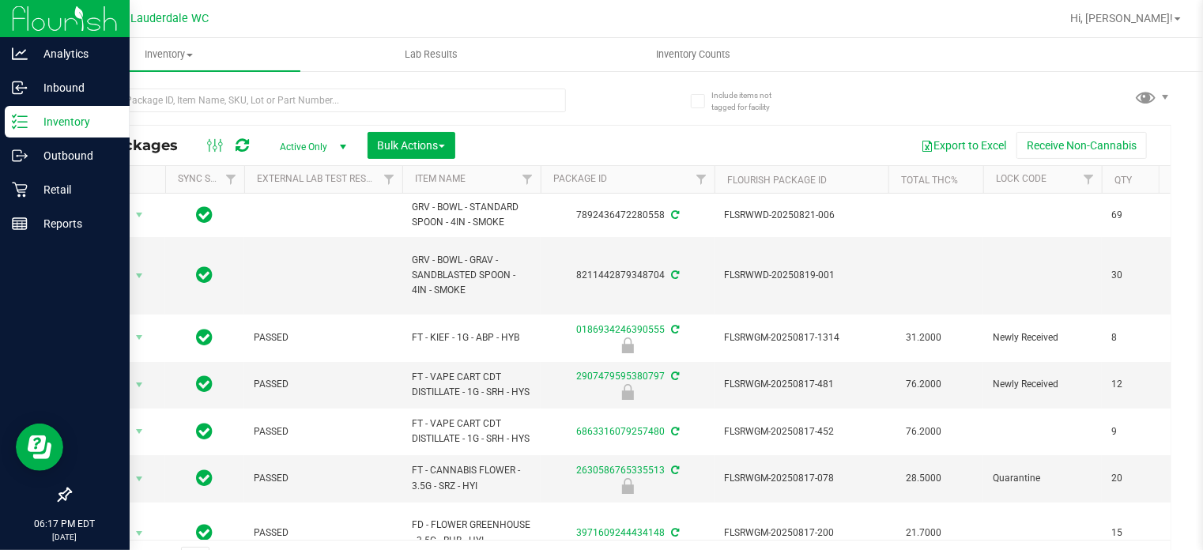
click at [6, 125] on div "Inventory" at bounding box center [67, 122] width 125 height 32
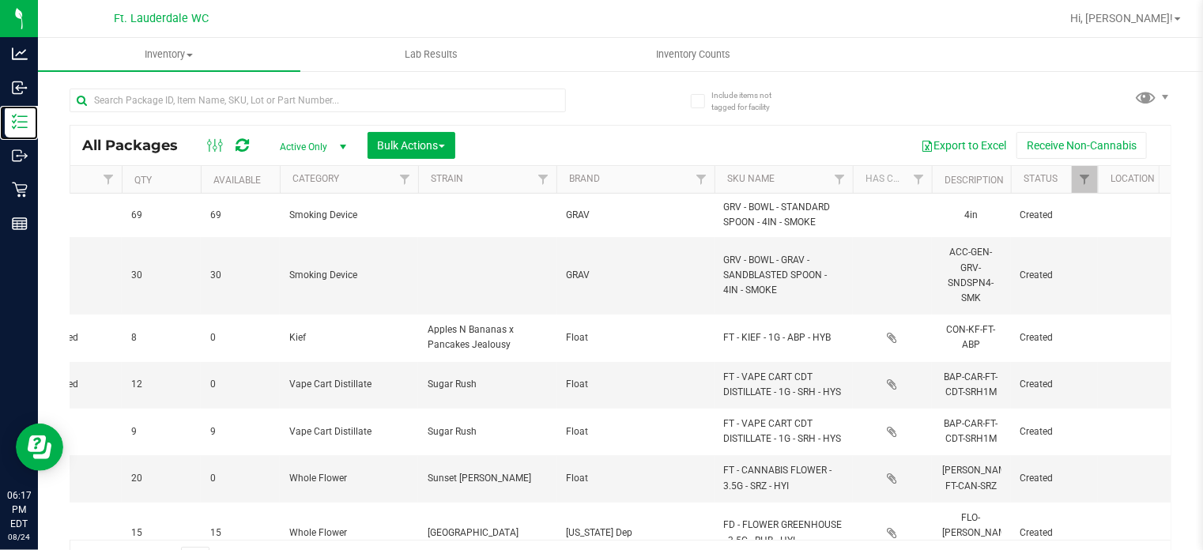
scroll to position [0, 991]
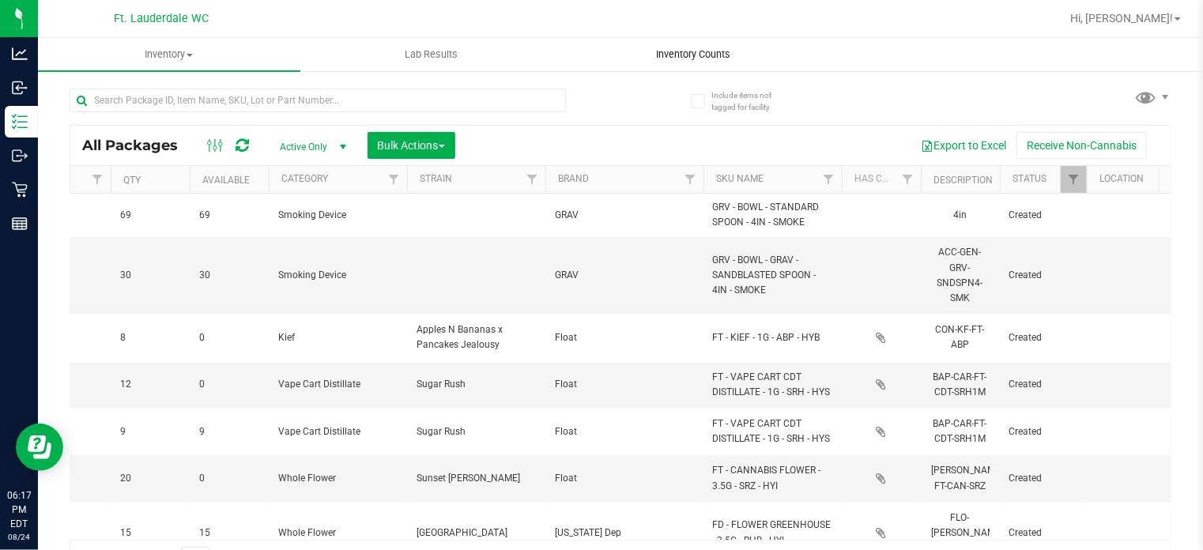
click at [744, 43] on uib-tab-heading "Inventory Counts" at bounding box center [693, 55] width 261 height 32
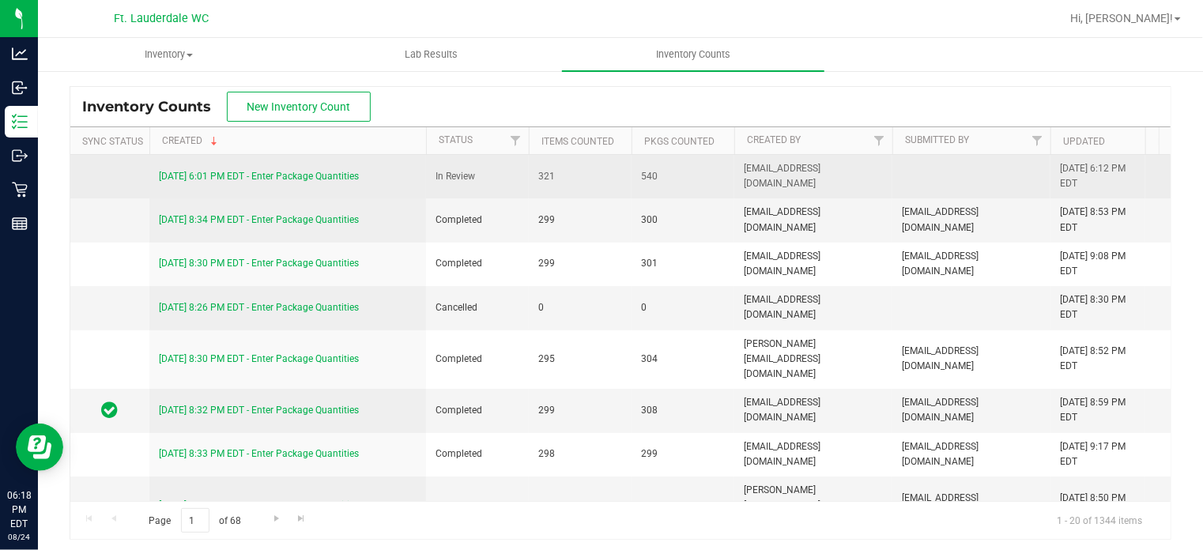
click at [287, 182] on div "[DATE] 6:01 PM EDT - Enter Package Quantities" at bounding box center [288, 176] width 258 height 15
click at [285, 175] on link "[DATE] 6:01 PM EDT - Enter Package Quantities" at bounding box center [259, 176] width 200 height 11
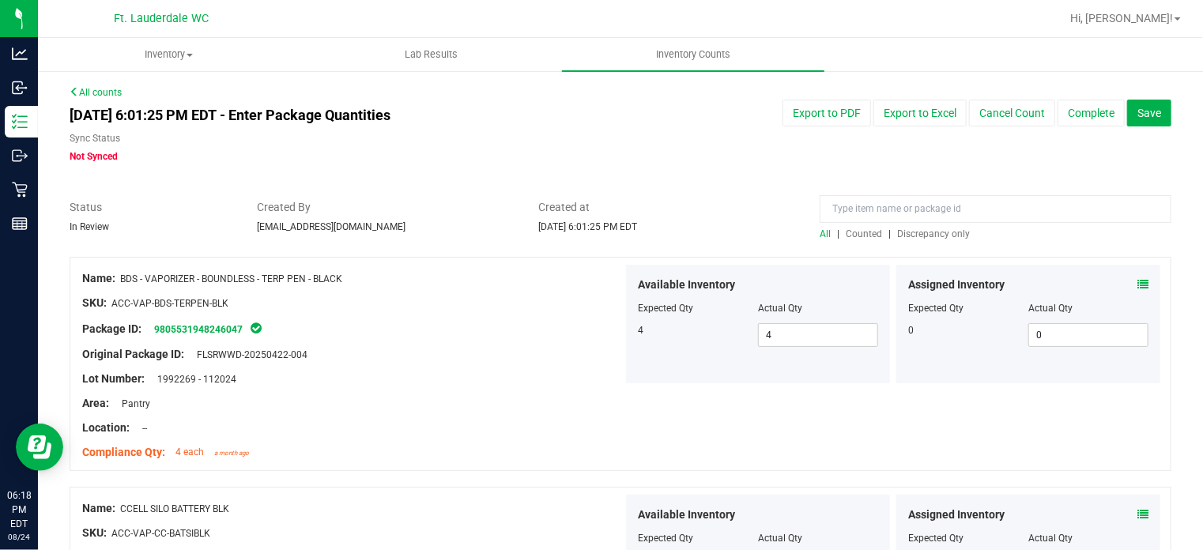
click at [930, 225] on div at bounding box center [996, 213] width 352 height 28
click at [930, 229] on span "Discrepancy only" at bounding box center [933, 233] width 73 height 11
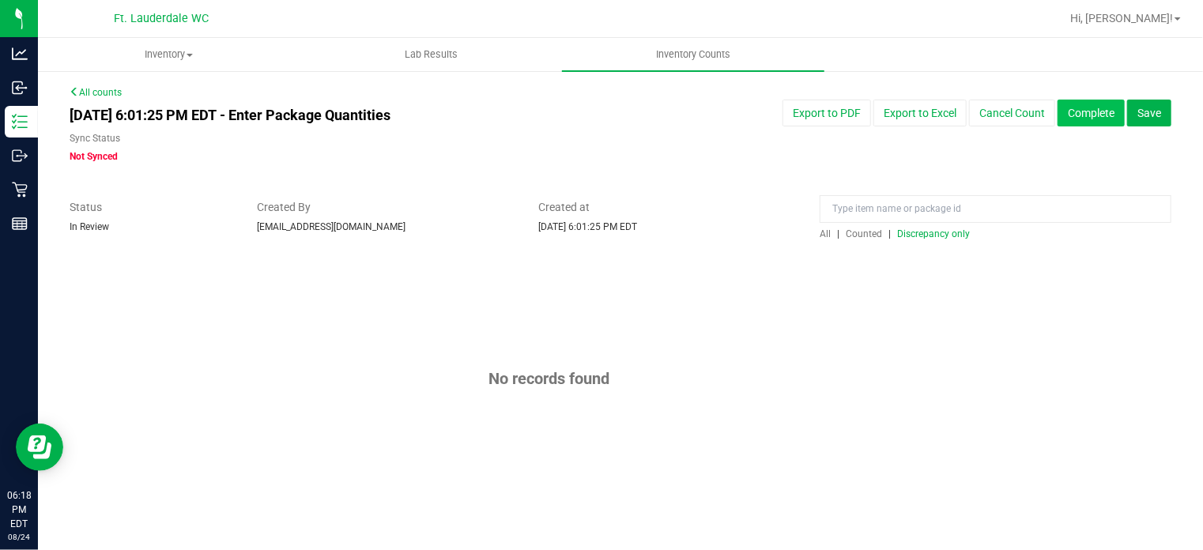
click at [1089, 123] on button "Complete" at bounding box center [1091, 113] width 67 height 27
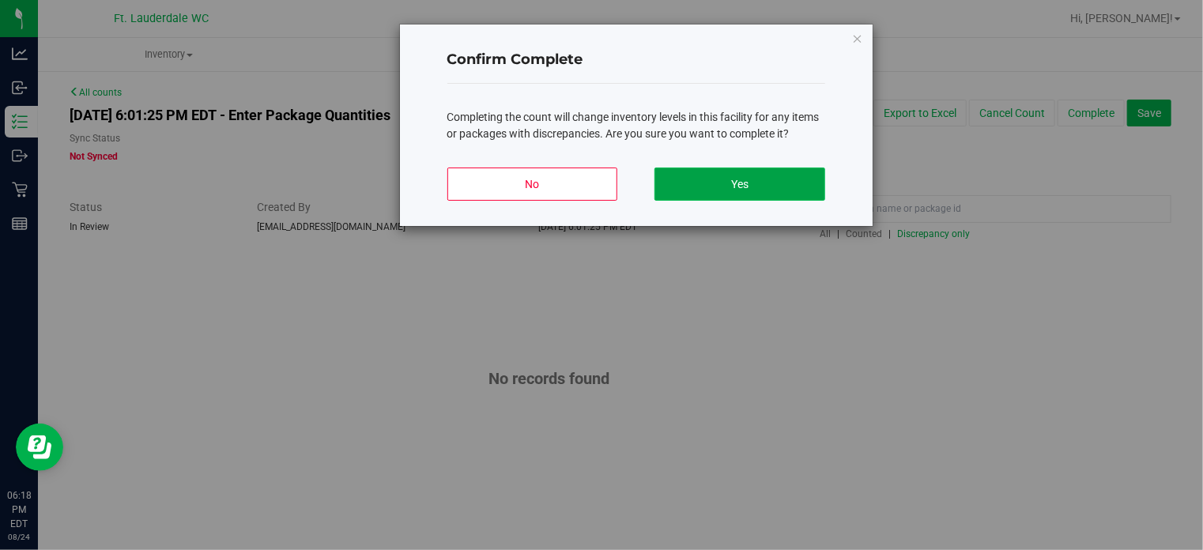
click at [764, 182] on button "Yes" at bounding box center [740, 184] width 170 height 33
